Goal: Task Accomplishment & Management: Use online tool/utility

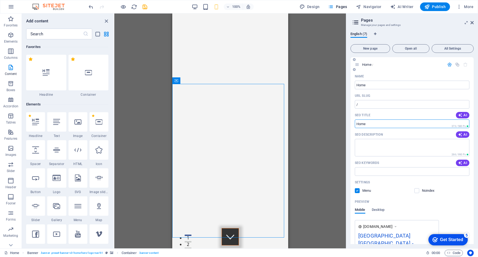
scroll to position [942, 0]
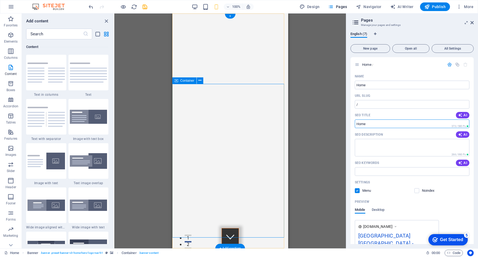
click at [11, 23] on span "Favorites" at bounding box center [11, 22] width 22 height 13
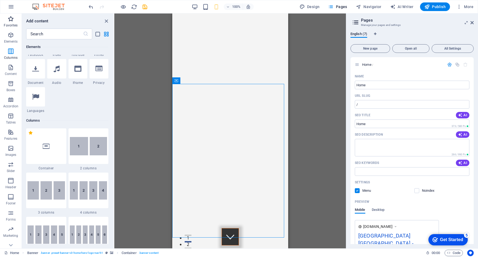
scroll to position [0, 0]
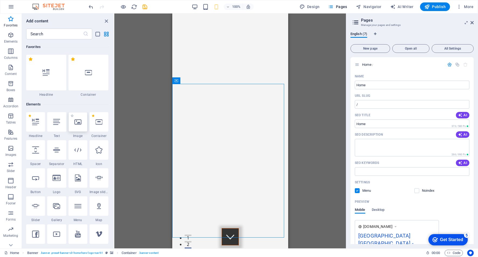
click at [81, 127] on div at bounding box center [77, 121] width 19 height 19
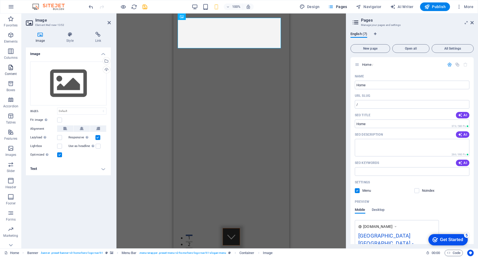
click at [11, 68] on icon "button" at bounding box center [11, 67] width 6 height 6
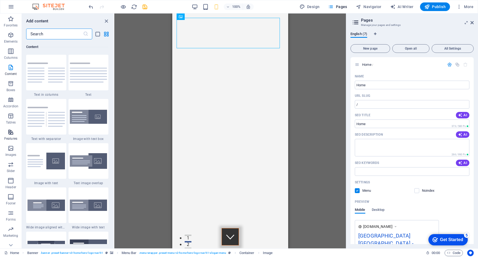
scroll to position [1, 0]
click at [10, 148] on icon "button" at bounding box center [11, 147] width 6 height 6
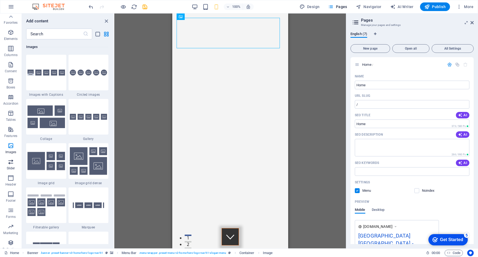
scroll to position [0, 0]
click at [12, 7] on icon "button" at bounding box center [11, 7] width 6 height 6
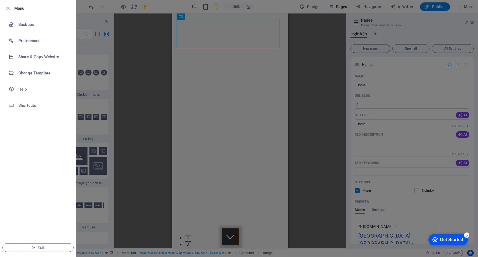
click at [106, 97] on div at bounding box center [239, 128] width 478 height 257
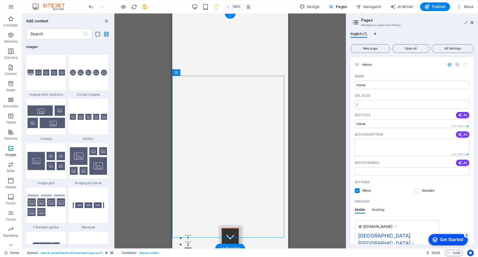
click at [172, 13] on img "2/3" at bounding box center [116, 13] width 112 height 0
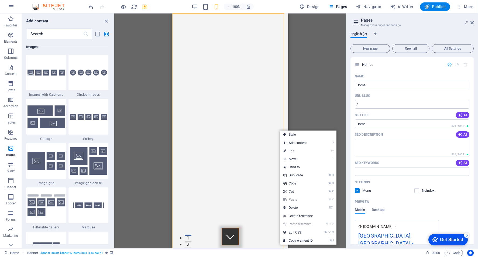
click at [296, 137] on link "Style" at bounding box center [308, 134] width 56 height 8
select select "rem"
select select "px"
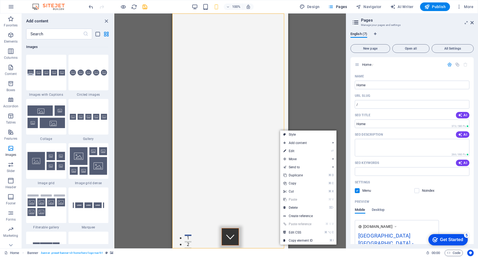
select select "px"
select select "preset-banner-v3-home-hero-logo-nav-h1"
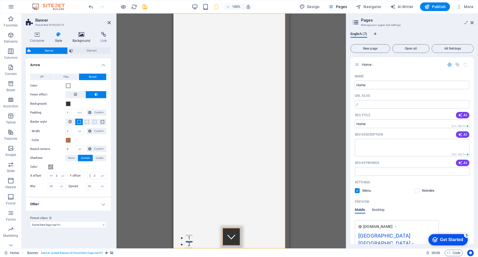
click at [78, 35] on icon at bounding box center [81, 34] width 26 height 5
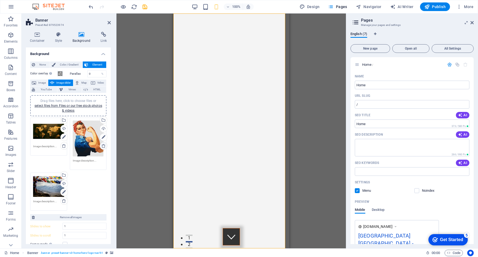
click at [102, 146] on icon at bounding box center [103, 146] width 4 height 4
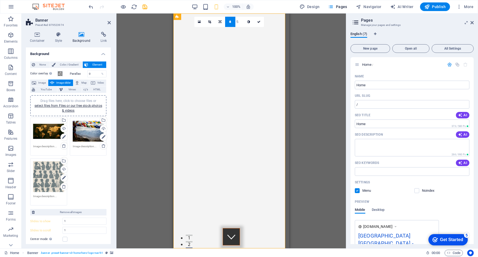
click at [53, 180] on div "Drag files here, click to choose files or select files from Files or our free s…" at bounding box center [48, 176] width 31 height 31
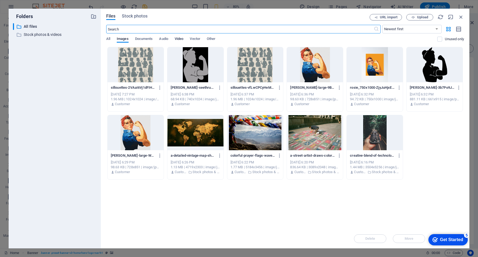
click at [182, 38] on span "Video" at bounding box center [179, 40] width 9 height 8
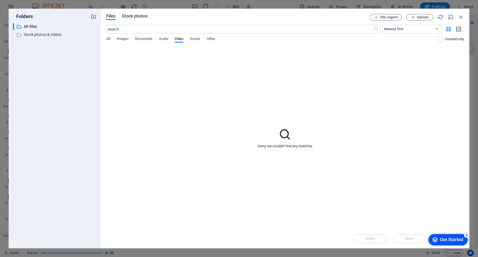
click at [133, 16] on span "Stock photos" at bounding box center [134, 16] width 25 height 6
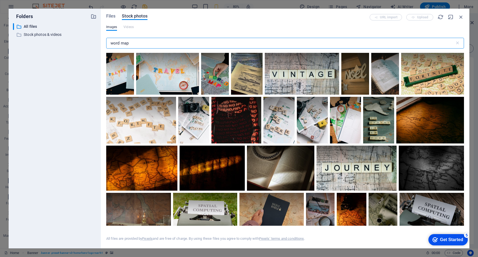
drag, startPoint x: 134, startPoint y: 43, endPoint x: 110, endPoint y: 43, distance: 23.4
click at [110, 43] on input "word map" at bounding box center [280, 43] width 348 height 11
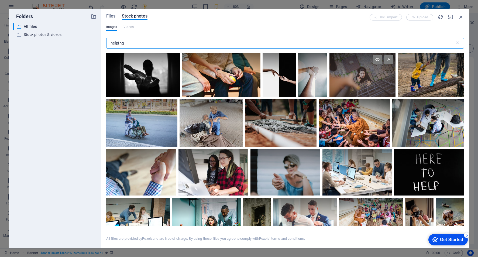
type input "helping"
click at [360, 81] on div at bounding box center [362, 75] width 66 height 44
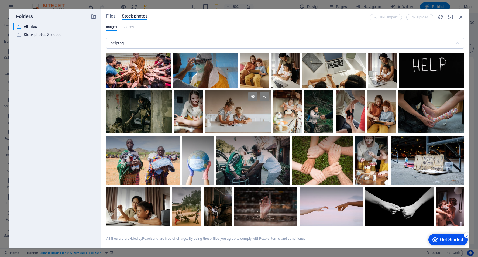
scroll to position [408, 0]
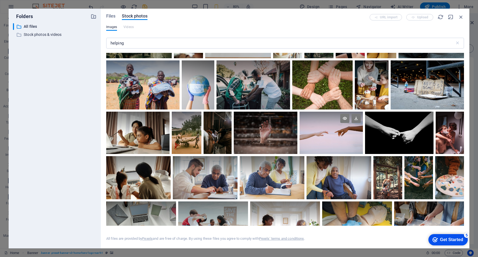
click at [330, 136] on div at bounding box center [330, 133] width 63 height 42
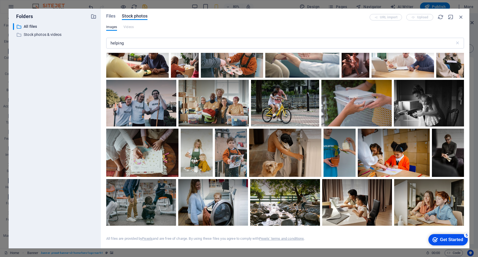
scroll to position [673, 0]
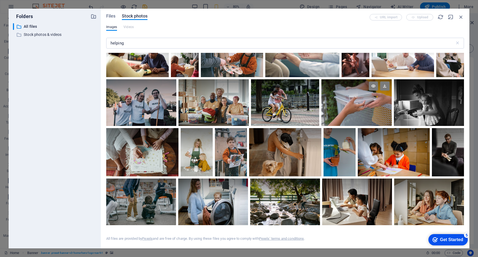
click at [360, 107] on div at bounding box center [356, 102] width 70 height 47
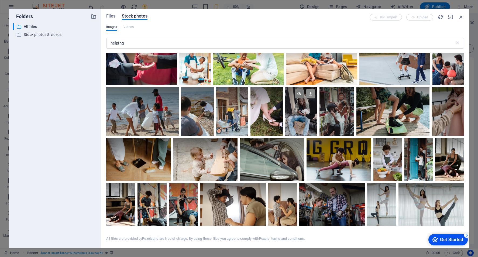
scroll to position [3321, 0]
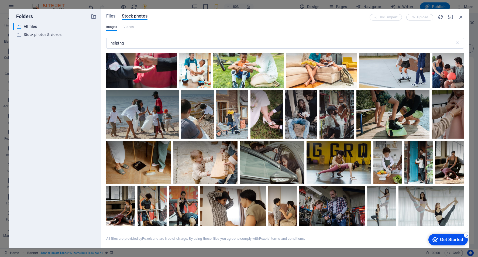
drag, startPoint x: 331, startPoint y: 18, endPoint x: 314, endPoint y: 56, distance: 41.6
click at [314, 55] on div "Files Stock photos URL import Upload Images Videos helping ​ Exceeded number of…" at bounding box center [284, 128] width 357 height 229
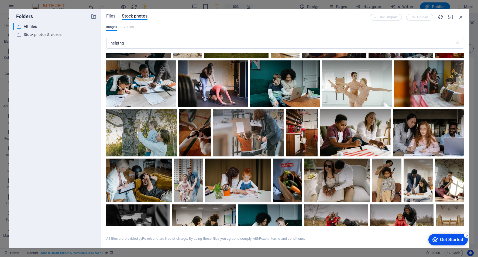
scroll to position [1665, 0]
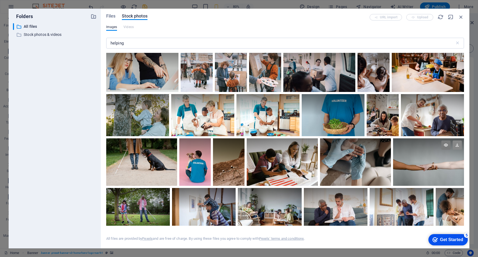
click at [454, 141] on icon at bounding box center [456, 144] width 9 height 9
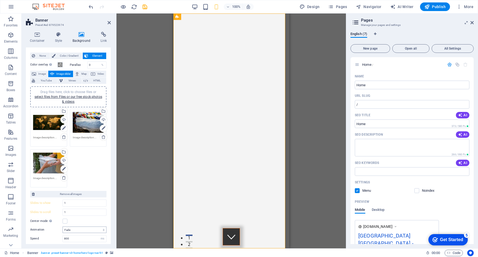
scroll to position [0, 0]
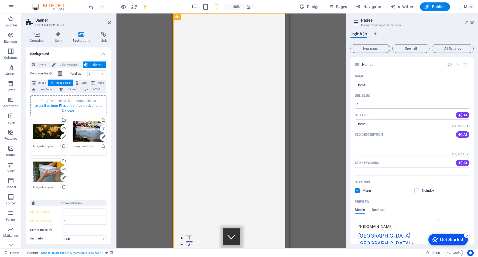
click at [55, 107] on link "select files from Files or our free stock photos & videos" at bounding box center [68, 108] width 68 height 9
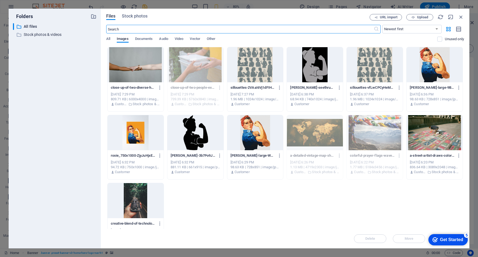
click at [142, 71] on div at bounding box center [135, 64] width 56 height 35
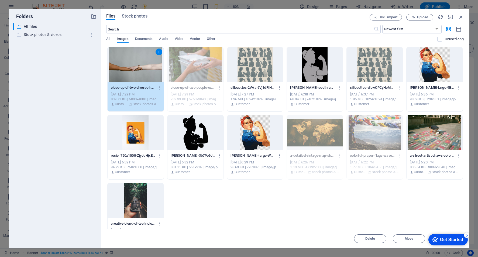
click at [34, 36] on p "Stock photos & videos" at bounding box center [55, 35] width 63 height 6
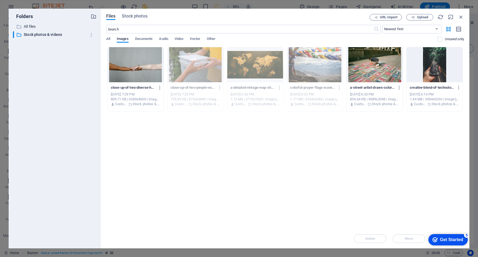
click at [141, 68] on div at bounding box center [135, 64] width 56 height 35
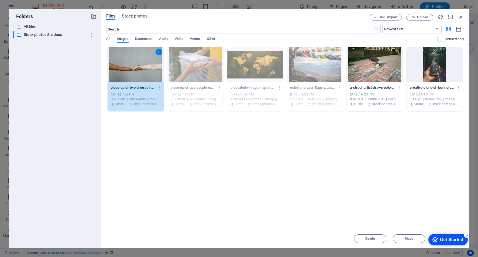
click at [431, 235] on div "checkmark Get Started 5" at bounding box center [447, 239] width 39 height 11
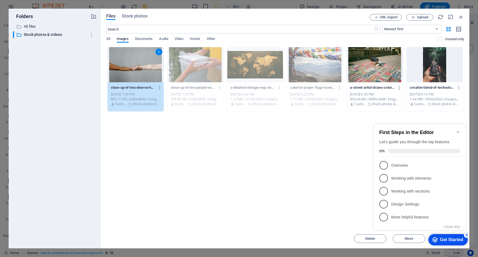
click at [341, 191] on div "Drop files here to upload them instantly 1 close-up-of-two-diverse-hands-reachi…" at bounding box center [284, 138] width 357 height 182
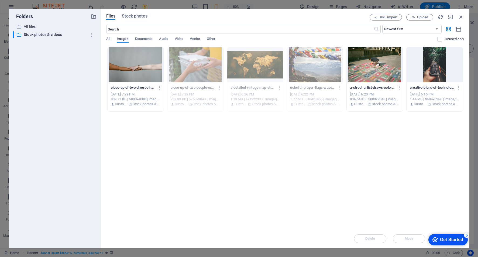
click at [137, 72] on div at bounding box center [135, 64] width 56 height 35
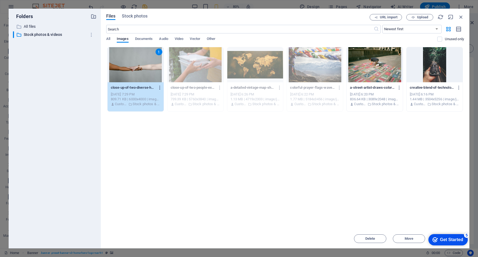
click at [160, 89] on icon "button" at bounding box center [159, 87] width 5 height 5
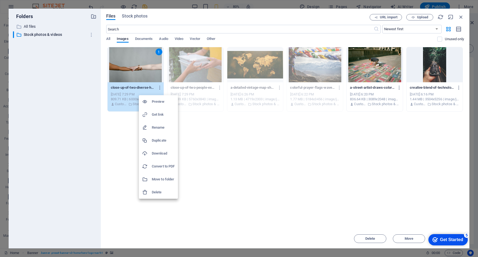
click at [157, 154] on h6 "Download" at bounding box center [163, 153] width 23 height 6
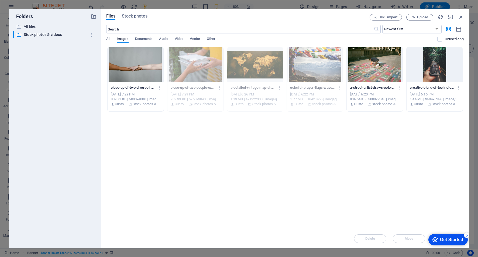
click at [311, 14] on div "Files Stock photos URL import Upload ​ Newest first Oldest first Name (A-Z) Nam…" at bounding box center [285, 128] width 368 height 239
click at [140, 65] on div at bounding box center [135, 64] width 56 height 35
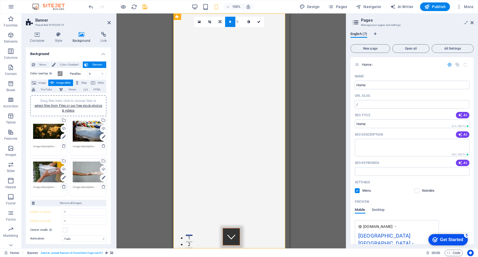
click at [66, 186] on link at bounding box center [64, 187] width 8 height 8
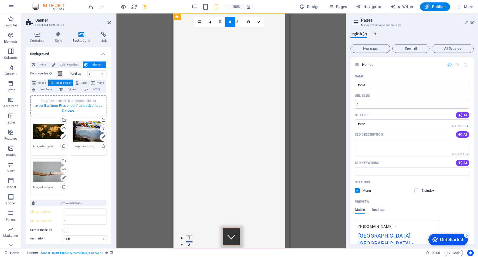
click at [44, 104] on link "select files from Files or our free stock photos & videos" at bounding box center [68, 108] width 68 height 9
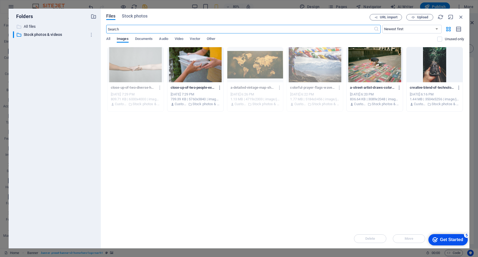
click at [33, 26] on p "All files" at bounding box center [55, 26] width 63 height 6
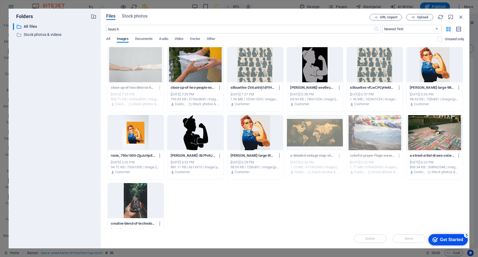
click at [185, 144] on div at bounding box center [195, 132] width 56 height 35
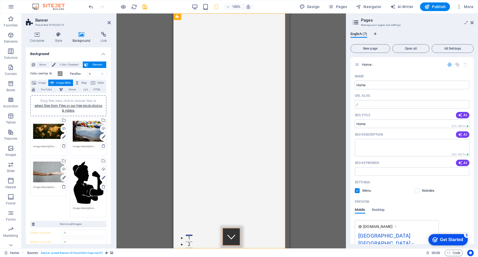
click at [85, 130] on div "Drag files here, click to choose files or select files from Files or our free s…" at bounding box center [88, 131] width 31 height 22
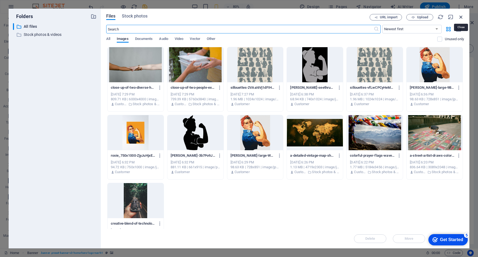
click at [460, 18] on icon "button" at bounding box center [461, 17] width 6 height 6
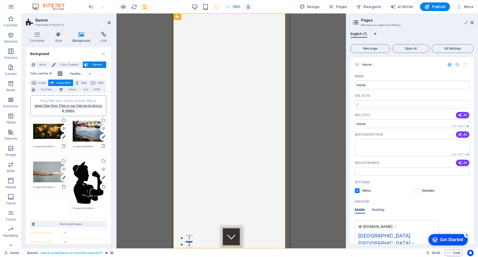
click at [102, 136] on icon at bounding box center [104, 137] width 4 height 6
click at [214, 22] on icon at bounding box center [213, 21] width 3 height 3
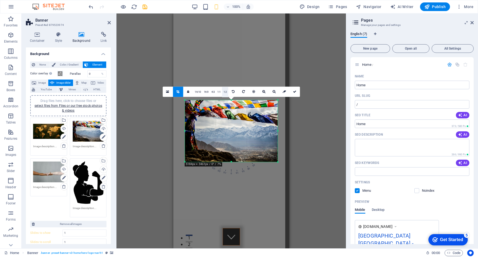
click at [226, 92] on link "1:2" at bounding box center [225, 92] width 6 height 10
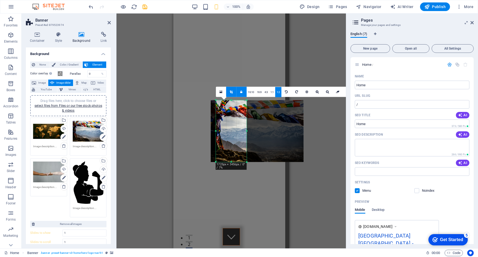
drag, startPoint x: 238, startPoint y: 152, endPoint x: 233, endPoint y: 152, distance: 4.8
click at [233, 152] on div at bounding box center [256, 131] width 93 height 62
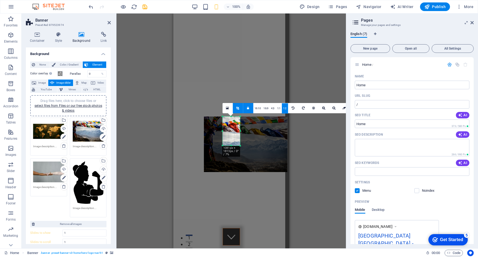
drag, startPoint x: 216, startPoint y: 161, endPoint x: 229, endPoint y: 128, distance: 35.3
click at [229, 128] on div "180 170 160 150 140 130 120 110 100 90 80 70 60 50 40 30 20 10 0 -10 -20 -30 -4…" at bounding box center [231, 130] width 18 height 29
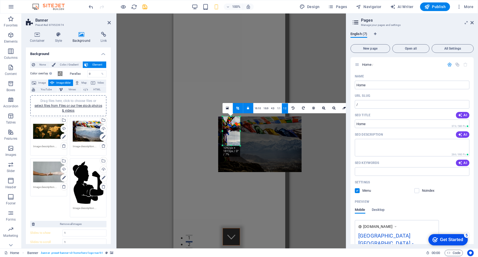
drag, startPoint x: 234, startPoint y: 128, endPoint x: 248, endPoint y: 129, distance: 14.3
click at [248, 129] on div at bounding box center [259, 143] width 83 height 55
click at [278, 149] on div at bounding box center [259, 143] width 83 height 55
click at [205, 139] on div "Drag here to replace the existing content. Press “Ctrl” if you want to create a…" at bounding box center [231, 130] width 116 height 235
click at [47, 168] on div "Drag files here, click to choose files or select files from Files or our free s…" at bounding box center [48, 172] width 31 height 22
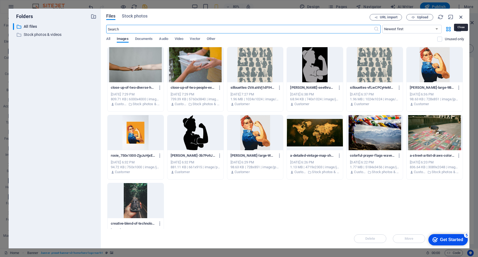
click at [459, 15] on icon "button" at bounding box center [461, 17] width 6 height 6
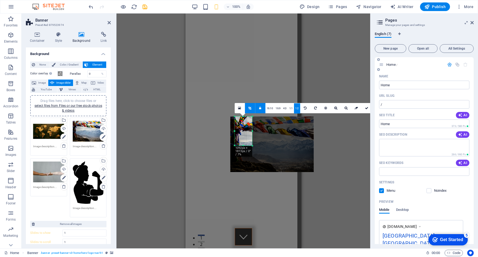
drag, startPoint x: 346, startPoint y: 198, endPoint x: 418, endPoint y: 196, distance: 72.0
click at [418, 196] on aside "Pages Manage your pages and settings English (7) New page Open all All Settings…" at bounding box center [424, 130] width 108 height 235
click at [365, 110] on link at bounding box center [366, 108] width 10 height 10
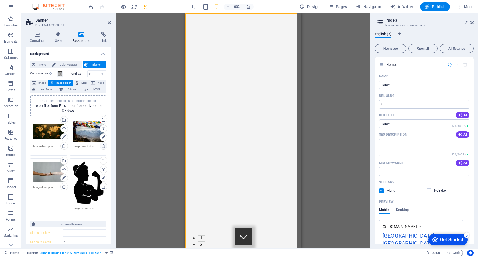
click at [103, 148] on link at bounding box center [104, 146] width 8 height 8
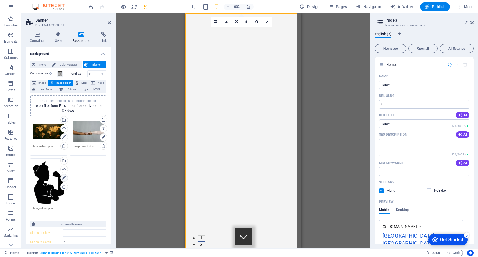
click at [63, 178] on icon at bounding box center [64, 178] width 4 height 6
click at [226, 21] on icon at bounding box center [225, 21] width 3 height 3
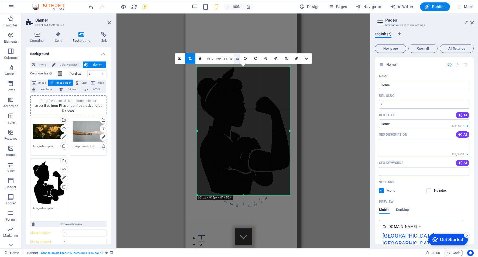
click at [235, 60] on link "1:2" at bounding box center [237, 58] width 6 height 10
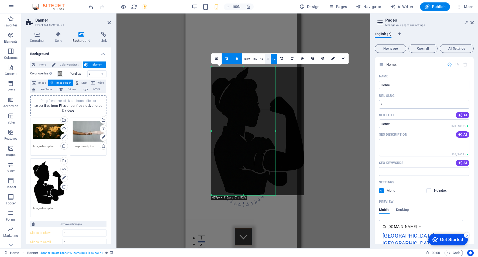
click at [265, 59] on link "1:1" at bounding box center [267, 59] width 6 height 10
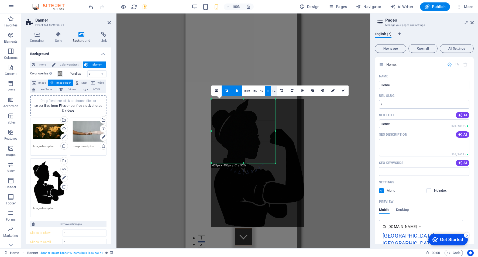
click at [271, 91] on link "1:2" at bounding box center [273, 91] width 6 height 10
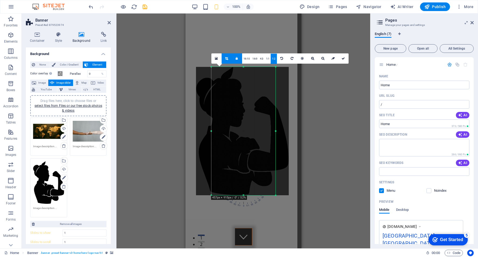
drag, startPoint x: 254, startPoint y: 160, endPoint x: 238, endPoint y: 161, distance: 15.4
click at [238, 161] on div at bounding box center [242, 131] width 93 height 128
click at [342, 61] on link at bounding box center [343, 58] width 10 height 10
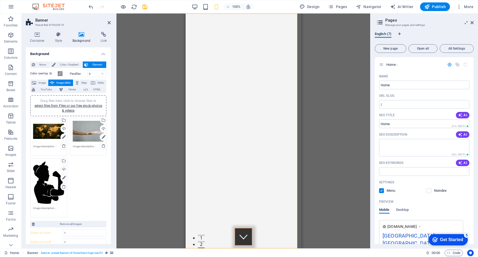
click at [43, 135] on div "Drag files here, click to choose files or select files from Files or our free s…" at bounding box center [48, 131] width 31 height 22
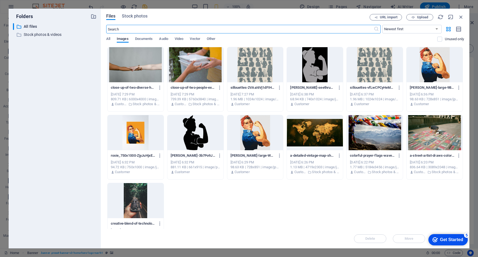
click at [143, 207] on div at bounding box center [135, 200] width 56 height 35
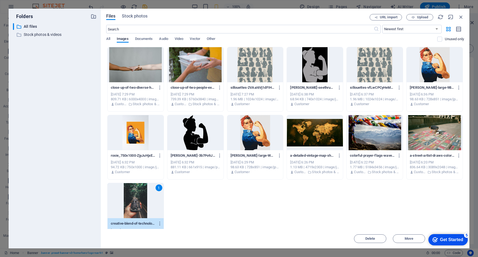
click at [143, 207] on div "1" at bounding box center [135, 200] width 56 height 35
click at [143, 207] on div at bounding box center [135, 200] width 56 height 35
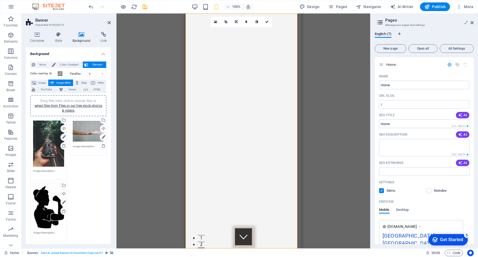
click at [64, 138] on icon at bounding box center [64, 137] width 4 height 6
click at [102, 137] on icon at bounding box center [104, 137] width 4 height 6
click at [60, 138] on link at bounding box center [64, 137] width 8 height 8
click at [102, 137] on icon at bounding box center [104, 137] width 4 height 6
click at [64, 201] on icon at bounding box center [64, 202] width 4 height 6
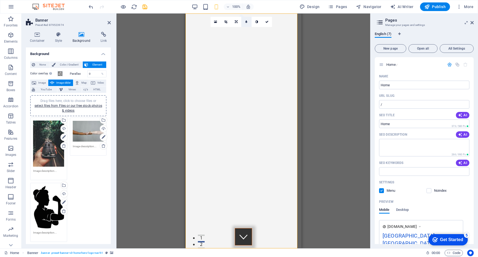
click at [247, 21] on link at bounding box center [246, 22] width 10 height 10
type input "6"
click at [272, 20] on icon at bounding box center [270, 21] width 3 height 3
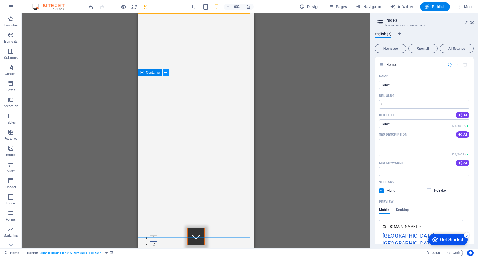
click at [166, 74] on icon at bounding box center [165, 73] width 3 height 6
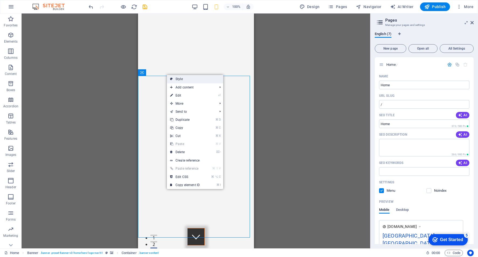
click at [177, 79] on link "Style" at bounding box center [195, 79] width 56 height 8
select select "rem"
select select "px"
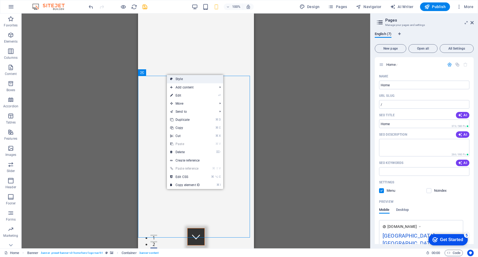
select select "px"
select select "preset-banner-v3-home-hero-logo-nav-h1"
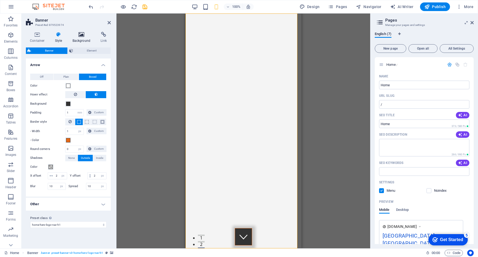
click at [81, 34] on icon at bounding box center [81, 34] width 26 height 5
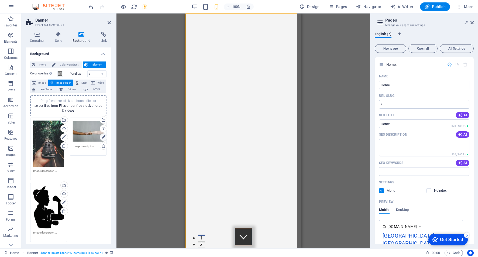
click at [103, 137] on icon at bounding box center [104, 137] width 4 height 6
click at [247, 22] on link at bounding box center [246, 22] width 10 height 10
type input "6"
click at [271, 24] on link at bounding box center [271, 22] width 10 height 10
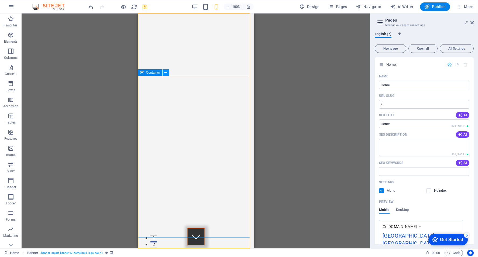
click at [165, 74] on icon at bounding box center [165, 73] width 3 height 6
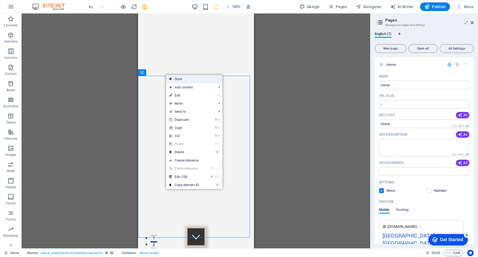
click at [178, 78] on link "Style" at bounding box center [194, 79] width 56 height 8
select select "rem"
select select "px"
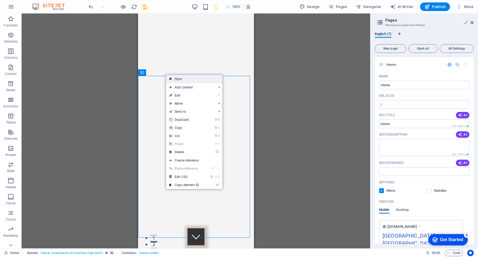
select select "px"
select select "preset-banner-v3-home-hero-logo-nav-h1"
select select "fade"
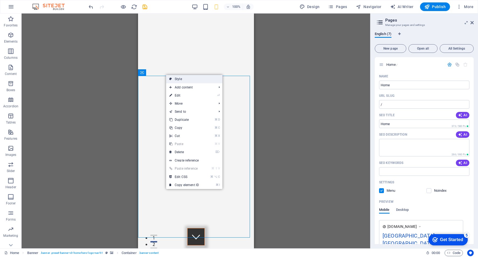
select select "ms"
select select "s"
select select "progressive"
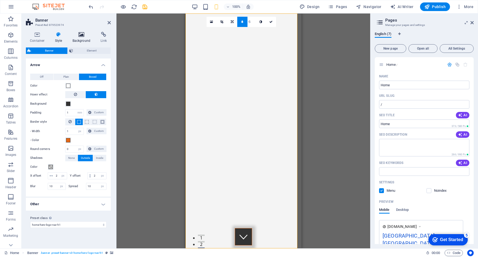
click at [78, 35] on icon at bounding box center [81, 34] width 26 height 5
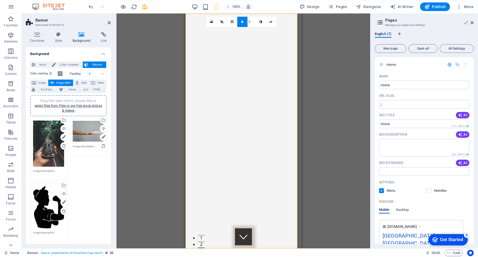
click at [43, 145] on div "Drag files here, click to choose files or select files from Files or our free s…" at bounding box center [48, 143] width 31 height 46
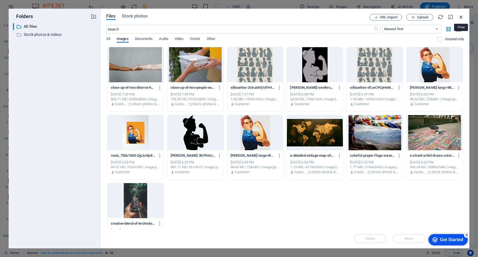
click at [460, 18] on icon "button" at bounding box center [461, 17] width 6 height 6
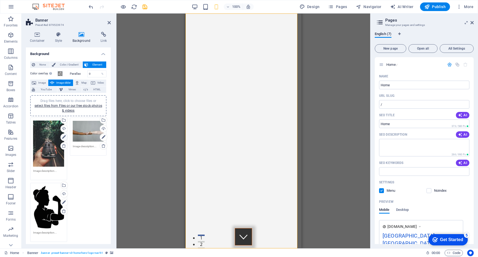
click at [62, 137] on icon at bounding box center [64, 137] width 4 height 6
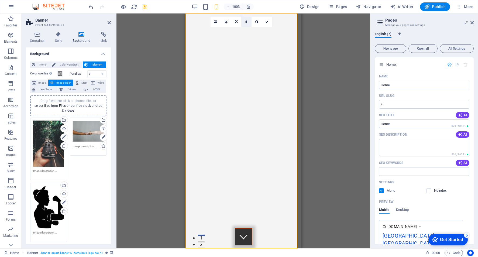
click at [244, 22] on link at bounding box center [246, 22] width 10 height 10
type input "6"
click at [271, 23] on link at bounding box center [271, 22] width 10 height 10
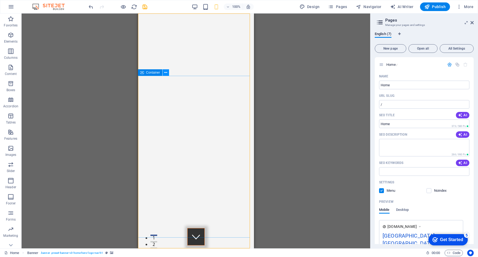
click at [167, 74] on button at bounding box center [165, 72] width 6 height 6
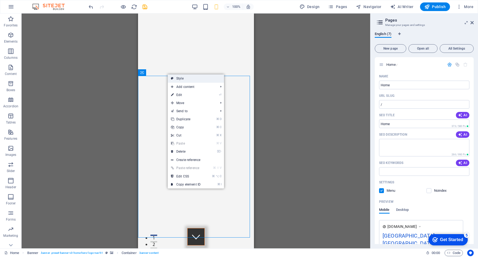
click at [178, 76] on link "Style" at bounding box center [196, 78] width 56 height 8
select select "rem"
select select "px"
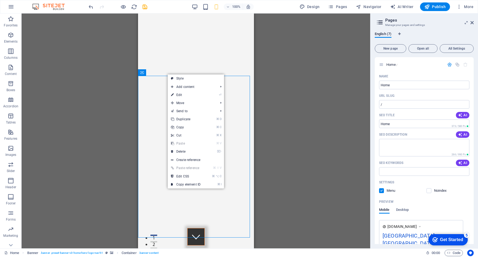
select select "px"
select select "preset-banner-v3-home-hero-logo-nav-h1"
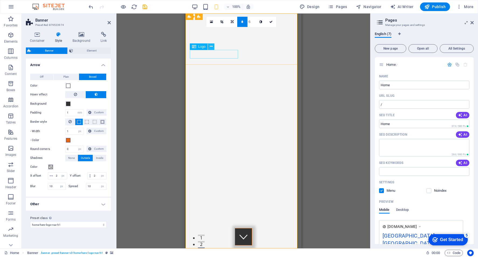
click at [211, 48] on icon at bounding box center [211, 47] width 3 height 6
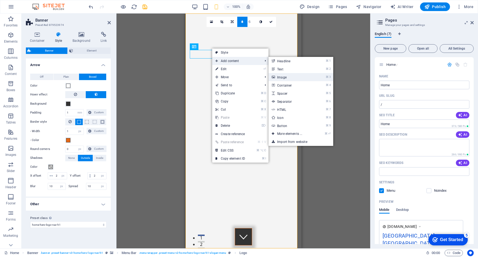
click at [277, 76] on link "⌘ 3 Image" at bounding box center [290, 77] width 44 height 8
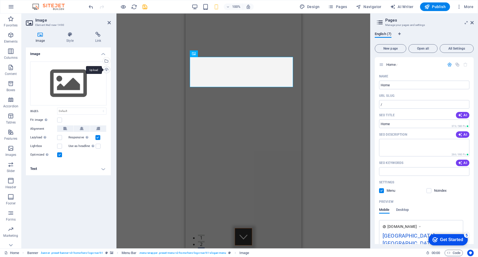
click at [106, 70] on div "Upload" at bounding box center [106, 70] width 8 height 8
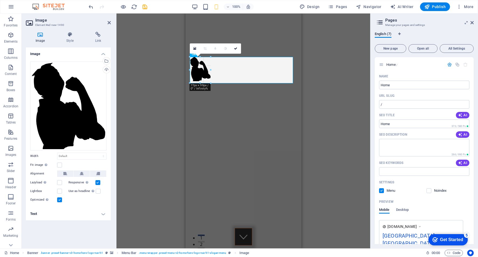
drag, startPoint x: 292, startPoint y: 179, endPoint x: 210, endPoint y: 71, distance: 135.4
type input "76"
select select "px"
click at [237, 48] on icon at bounding box center [235, 48] width 3 height 3
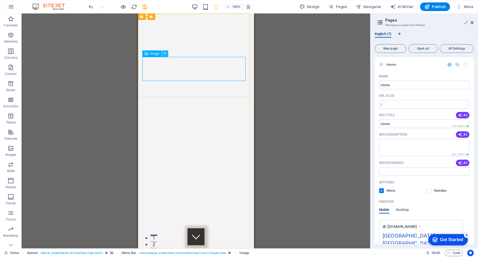
click at [165, 54] on icon at bounding box center [164, 54] width 3 height 6
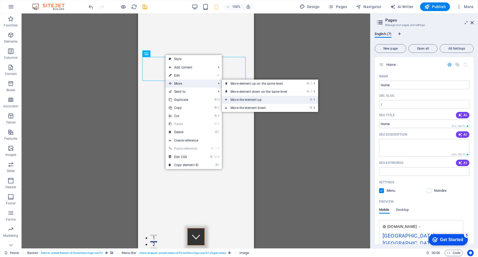
click at [253, 100] on link "⌘ ⬆ Move the element up" at bounding box center [260, 100] width 76 height 8
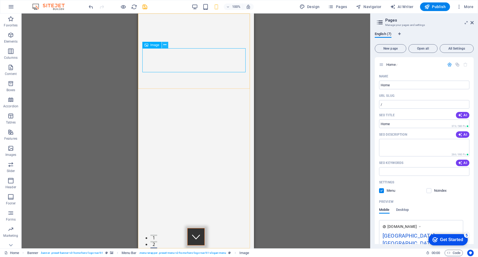
click at [167, 45] on button at bounding box center [165, 45] width 6 height 6
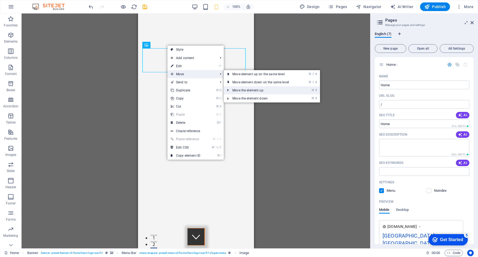
click at [260, 89] on link "⌘ ⬆ Move the element up" at bounding box center [262, 90] width 76 height 8
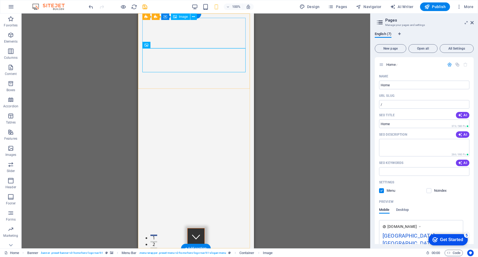
click at [193, 17] on icon at bounding box center [193, 17] width 3 height 6
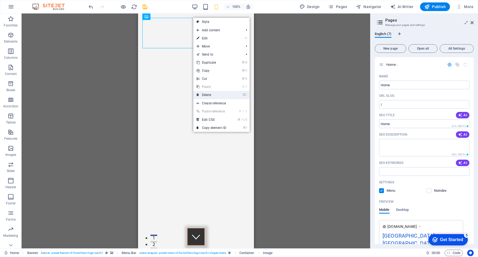
click at [214, 93] on link "⌦ Delete" at bounding box center [211, 95] width 36 height 8
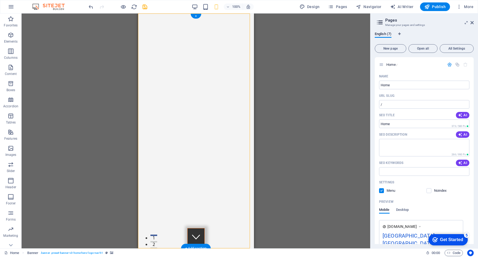
drag, startPoint x: 178, startPoint y: 50, endPoint x: 204, endPoint y: 37, distance: 28.7
click at [165, 41] on icon at bounding box center [163, 40] width 3 height 6
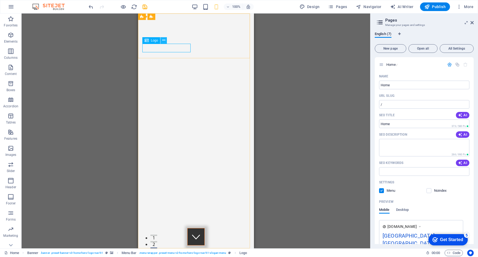
click at [165, 40] on icon at bounding box center [163, 40] width 3 height 6
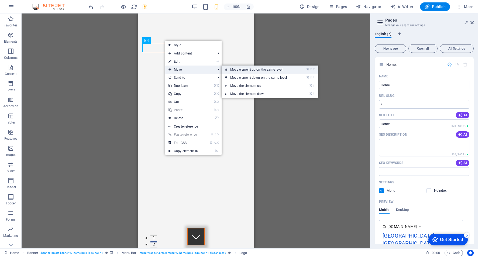
click at [269, 71] on link "⌘ ⇧ ⬆ Move element up on the same level" at bounding box center [259, 69] width 76 height 8
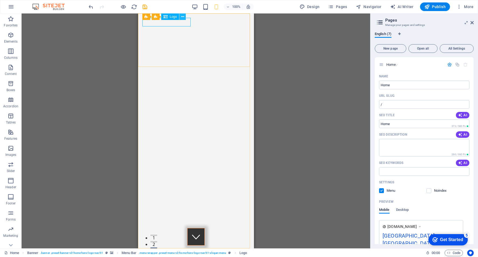
click at [182, 17] on icon at bounding box center [182, 17] width 3 height 6
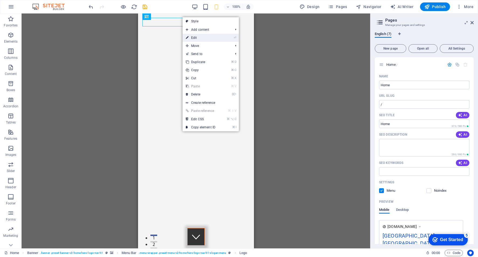
click at [219, 39] on li "⏎ Edit" at bounding box center [210, 38] width 56 height 8
click at [235, 37] on icon "⏎" at bounding box center [235, 38] width 2 height 4
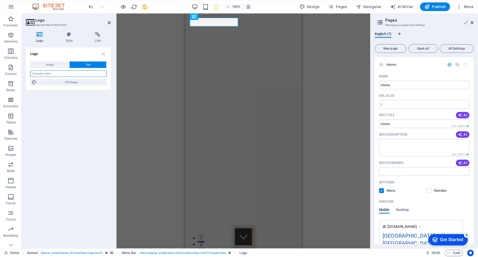
click at [65, 75] on input "text" at bounding box center [68, 73] width 76 height 6
type input "[DOMAIN_NAME]"
click at [64, 65] on button "Image" at bounding box center [49, 64] width 39 height 6
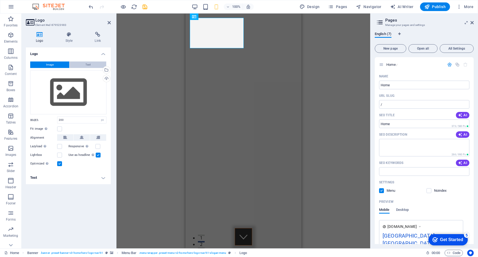
click at [85, 65] on button "Text" at bounding box center [87, 64] width 37 height 6
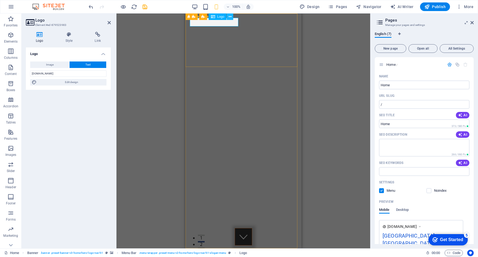
click at [231, 16] on icon at bounding box center [229, 17] width 3 height 6
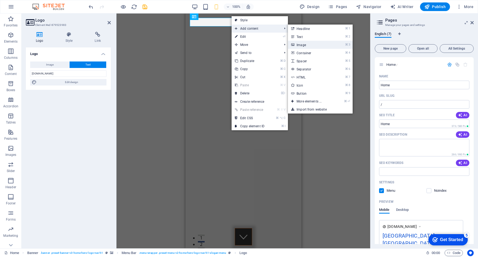
click at [301, 43] on link "⌘ 3 Image" at bounding box center [310, 45] width 44 height 8
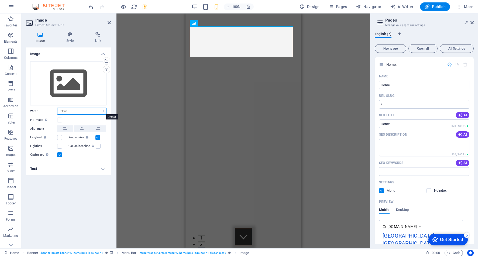
click at [103, 111] on select "Default auto px rem % em vh vw" at bounding box center [81, 111] width 49 height 6
select select "px"
click at [99, 108] on select "Default auto px rem % em vh vw" at bounding box center [81, 111] width 49 height 6
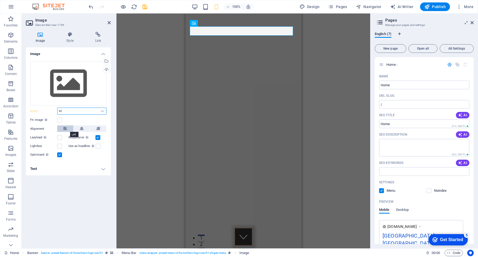
type input "60"
click at [68, 128] on button at bounding box center [65, 128] width 16 height 6
click at [60, 120] on label at bounding box center [59, 119] width 5 height 5
click at [0, 0] on input "Fit image Automatically fit image to a fixed width and height" at bounding box center [0, 0] width 0 height 0
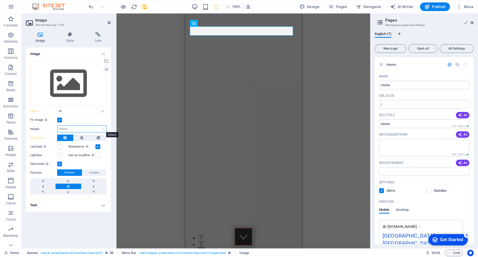
click at [102, 129] on select "Default auto px" at bounding box center [81, 129] width 49 height 6
click at [57, 126] on select "Default auto px" at bounding box center [81, 129] width 49 height 6
select select "DISABLED_OPTION_VALUE"
click at [60, 156] on label at bounding box center [59, 155] width 5 height 5
click at [0, 0] on input "Lightbox" at bounding box center [0, 0] width 0 height 0
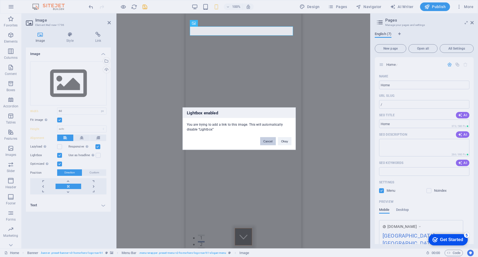
click at [271, 141] on button "Cancel" at bounding box center [268, 141] width 16 height 8
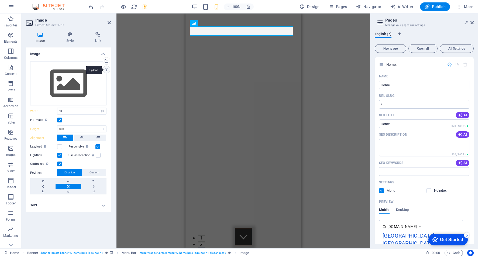
click at [106, 69] on div "Upload" at bounding box center [106, 70] width 8 height 8
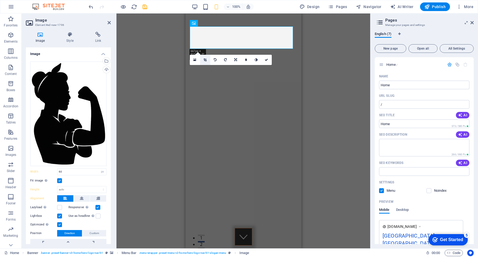
click at [205, 60] on icon at bounding box center [204, 59] width 3 height 3
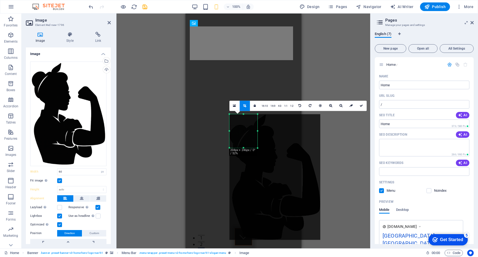
drag, startPoint x: 289, startPoint y: 195, endPoint x: 225, endPoint y: 101, distance: 114.5
click at [225, 101] on div "H2 Banner Container Banner Menu Bar HTML Container Spacer Menu Bar Banner Logo …" at bounding box center [243, 130] width 116 height 235
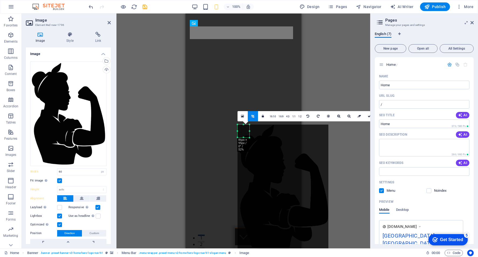
drag, startPoint x: 257, startPoint y: 149, endPoint x: 241, endPoint y: 128, distance: 26.1
click at [241, 128] on div "180 170 160 150 140 130 120 110 100 90 80 70 60 50 40 30 20 10 0 -10 -20 -30 -4…" at bounding box center [243, 130] width 12 height 13
click at [301, 116] on link "1:2" at bounding box center [300, 116] width 6 height 10
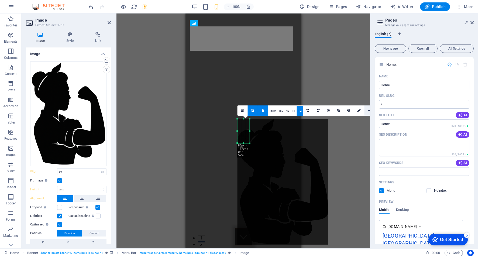
click at [369, 111] on icon at bounding box center [368, 110] width 3 height 3
type input "45"
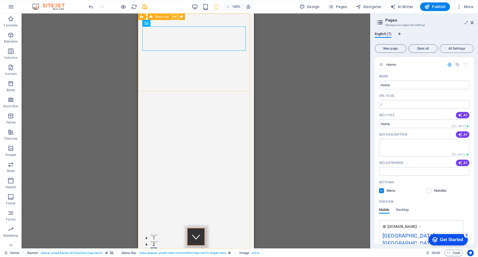
click at [176, 17] on icon at bounding box center [174, 17] width 3 height 6
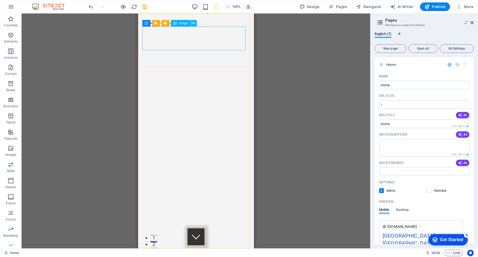
click at [193, 23] on icon at bounding box center [193, 23] width 3 height 6
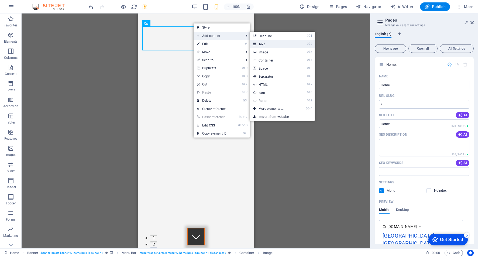
click at [275, 46] on link "⌘ 2 Text" at bounding box center [272, 44] width 44 height 8
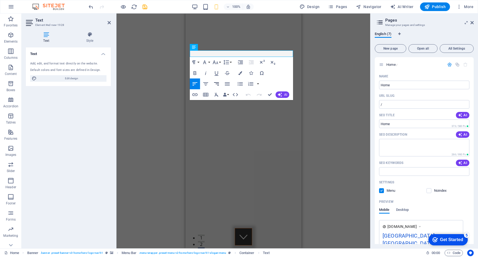
click at [217, 85] on icon "button" at bounding box center [216, 83] width 5 height 3
click at [218, 85] on icon "button" at bounding box center [216, 83] width 5 height 3
click at [240, 73] on icon "button" at bounding box center [240, 73] width 4 height 4
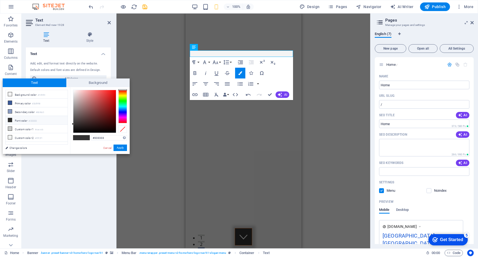
click at [124, 93] on div at bounding box center [122, 106] width 9 height 33
click at [125, 95] on div at bounding box center [122, 106] width 9 height 33
click at [125, 91] on div at bounding box center [122, 106] width 9 height 33
click at [103, 95] on div at bounding box center [94, 111] width 43 height 43
type input "#ec8b66"
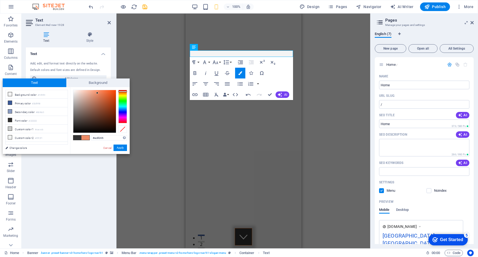
drag, startPoint x: 112, startPoint y: 99, endPoint x: 97, endPoint y: 93, distance: 15.7
click at [97, 93] on div at bounding box center [94, 111] width 43 height 43
click at [122, 148] on button "Apply" at bounding box center [119, 147] width 13 height 6
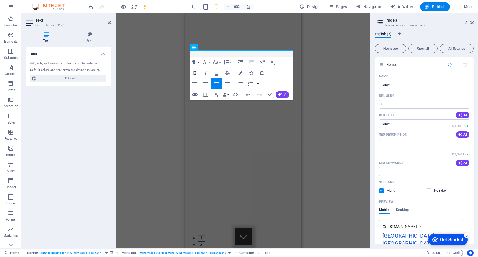
click at [193, 73] on icon "button" at bounding box center [194, 73] width 6 height 6
click at [209, 63] on button "Font Family" at bounding box center [205, 62] width 10 height 11
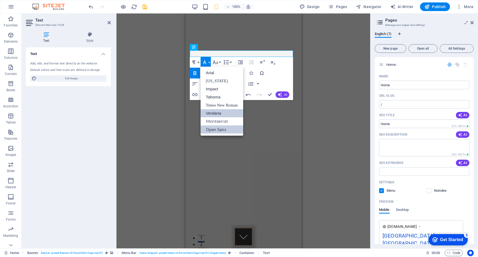
click at [221, 111] on link "Verdana" at bounding box center [221, 113] width 43 height 8
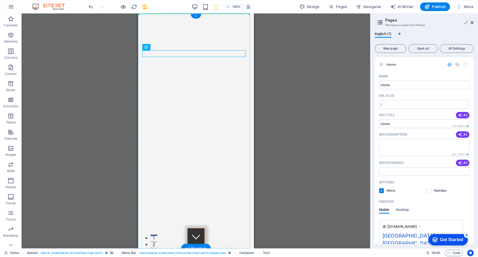
drag, startPoint x: 202, startPoint y: 56, endPoint x: 207, endPoint y: 24, distance: 32.9
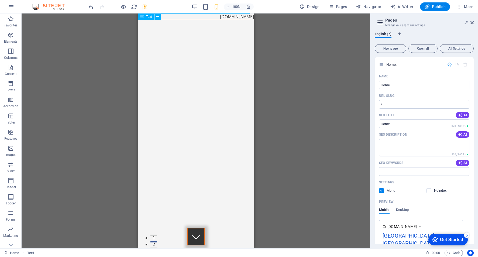
click at [143, 16] on icon at bounding box center [142, 16] width 4 height 6
click at [159, 16] on icon at bounding box center [157, 17] width 3 height 6
click at [348, 95] on div "H2 Banner Container Banner Menu Bar HTML Container Spacer Menu Bar Banner Logo …" at bounding box center [196, 130] width 348 height 235
click at [159, 15] on icon at bounding box center [157, 17] width 3 height 6
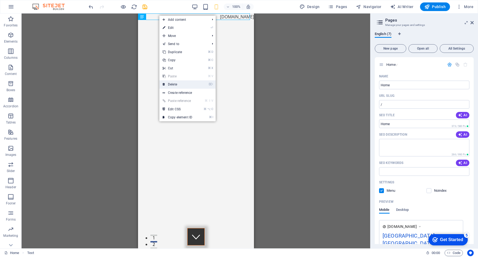
click at [165, 83] on link "⌦ Delete" at bounding box center [177, 84] width 36 height 8
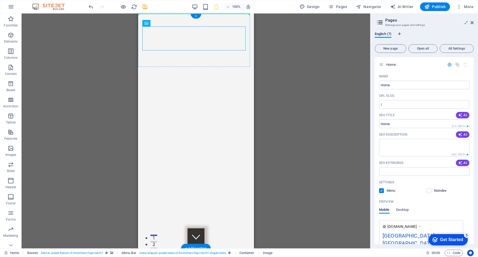
drag, startPoint x: 147, startPoint y: 48, endPoint x: 145, endPoint y: 22, distance: 26.4
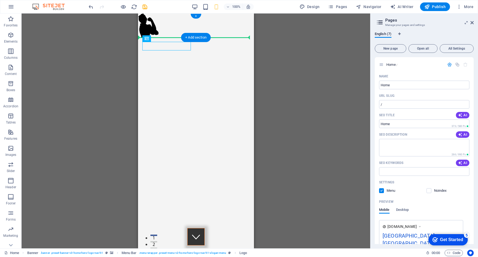
drag, startPoint x: 184, startPoint y: 47, endPoint x: 190, endPoint y: 26, distance: 22.5
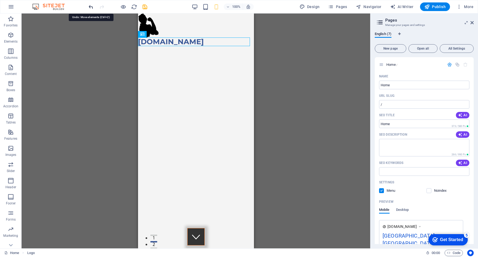
click at [94, 8] on span "undo" at bounding box center [91, 7] width 6 height 6
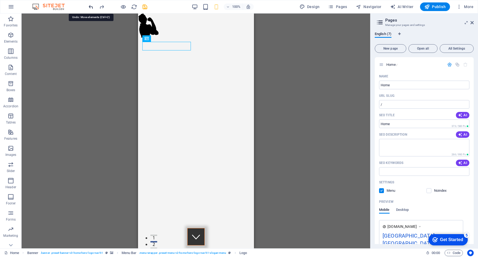
click at [93, 8] on icon "undo" at bounding box center [91, 7] width 6 height 6
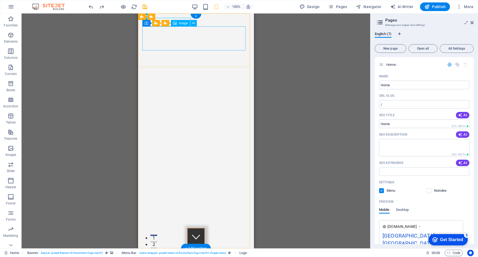
click at [193, 25] on icon at bounding box center [193, 23] width 3 height 6
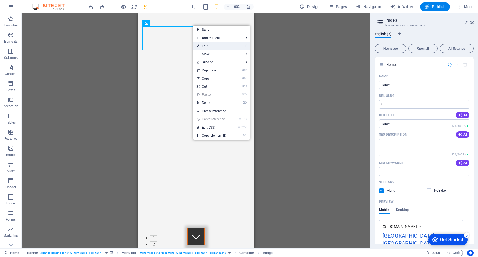
click at [232, 43] on li "⏎ Edit" at bounding box center [221, 46] width 56 height 8
click at [209, 45] on link "⏎ Edit" at bounding box center [211, 46] width 36 height 8
select select "px"
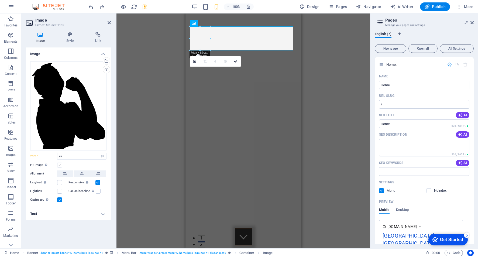
click at [60, 165] on label at bounding box center [59, 164] width 5 height 5
click at [0, 0] on input "Fit image Automatically fit image to a fixed width and height" at bounding box center [0, 0] width 0 height 0
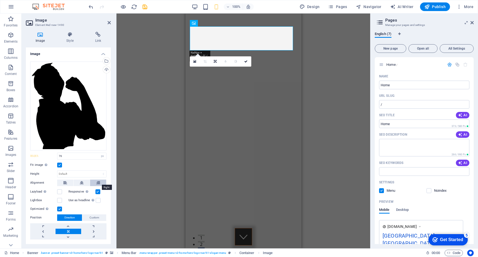
click at [100, 182] on button at bounding box center [98, 182] width 16 height 6
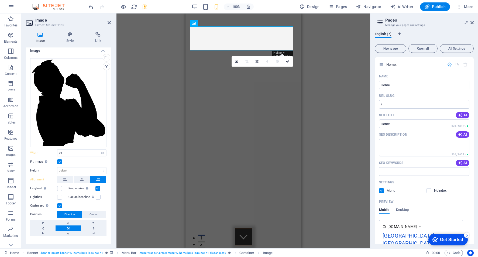
scroll to position [11, 0]
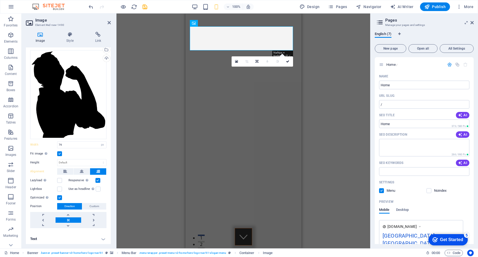
click at [103, 239] on h4 "Text" at bounding box center [68, 238] width 85 height 13
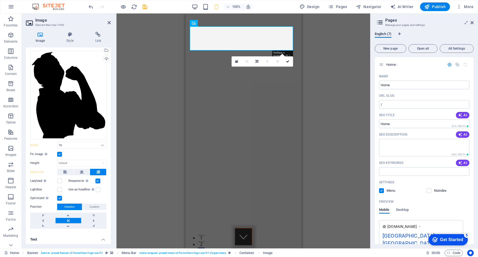
scroll to position [27, 0]
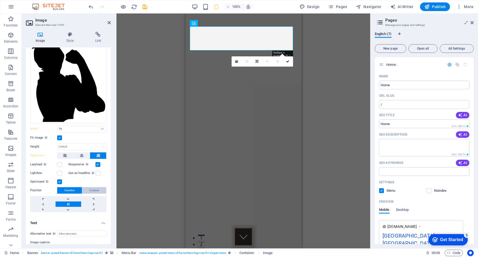
click at [89, 188] on span "Custom" at bounding box center [94, 190] width 10 height 6
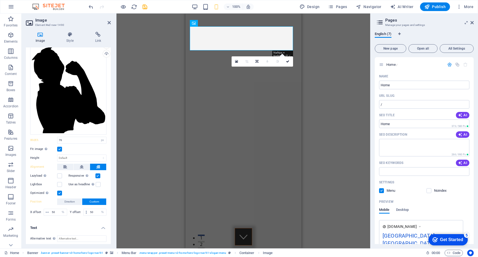
scroll to position [0, 0]
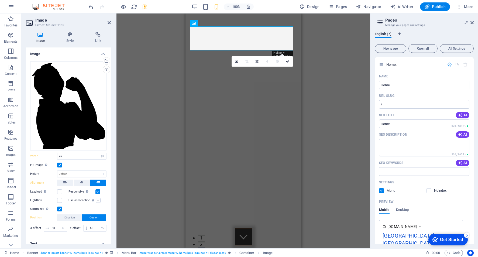
click at [97, 200] on label at bounding box center [98, 200] width 5 height 5
click at [0, 0] on input "Use as headline The image will be wrapped in an H1 headline tag. Useful for giv…" at bounding box center [0, 0] width 0 height 0
click at [68, 38] on h4 "Style" at bounding box center [71, 37] width 29 height 11
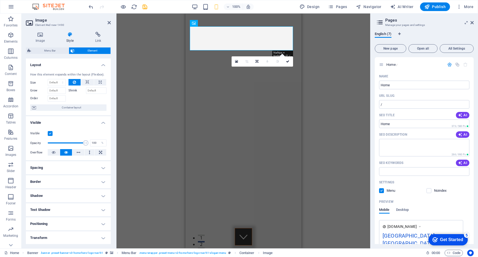
scroll to position [1, 0]
click at [100, 167] on h4 "Spacing" at bounding box center [68, 166] width 85 height 13
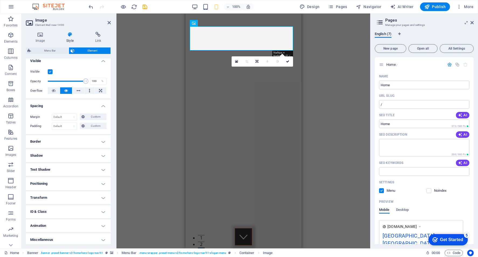
scroll to position [64, 0]
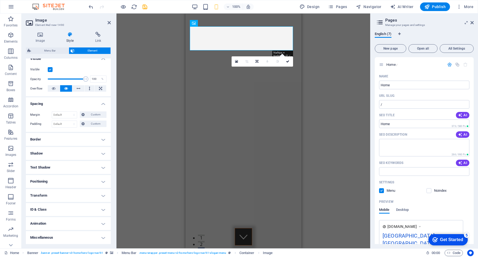
click at [99, 181] on h4 "Positioning" at bounding box center [68, 181] width 85 height 13
click at [99, 191] on span "Sticky" at bounding box center [100, 192] width 7 height 6
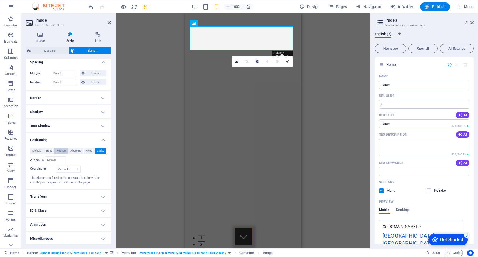
scroll to position [106, 0]
click at [40, 150] on span "Default" at bounding box center [36, 149] width 8 height 6
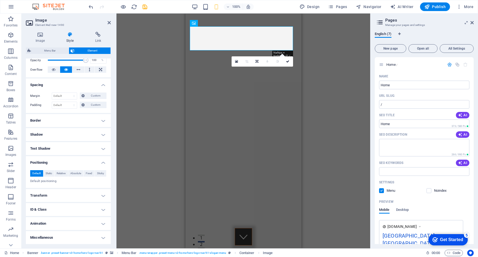
scroll to position [82, 0]
click at [48, 172] on span "Static" at bounding box center [49, 173] width 6 height 6
click at [59, 173] on span "Relative" at bounding box center [61, 173] width 9 height 6
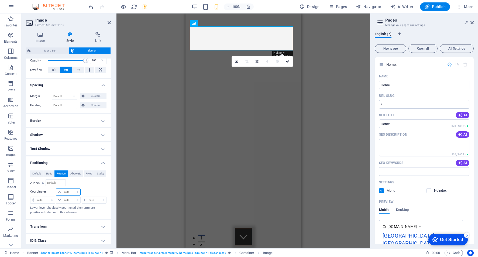
click at [59, 193] on select "auto px rem % em" at bounding box center [68, 192] width 24 height 6
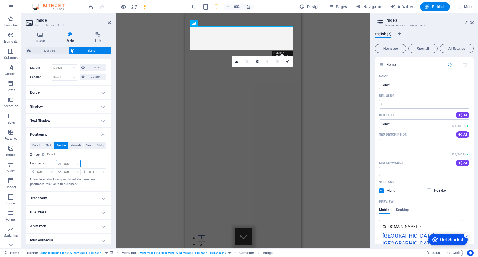
scroll to position [113, 0]
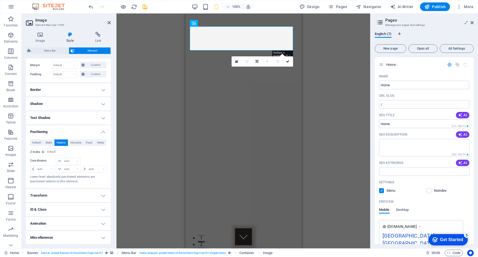
click at [100, 222] on h4 "Animation" at bounding box center [68, 223] width 85 height 13
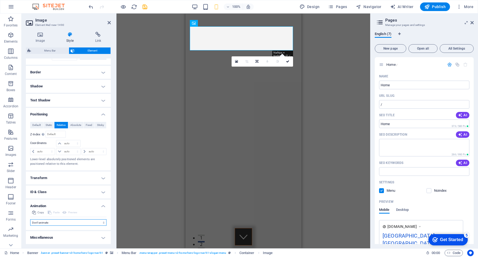
click at [102, 224] on select "Don't animate Show / Hide Slide up/down Zoom in/out Slide left to right Slide r…" at bounding box center [68, 222] width 76 height 6
click at [98, 235] on h4 "Miscellaneous" at bounding box center [68, 237] width 85 height 13
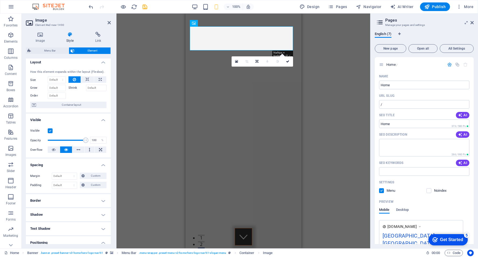
scroll to position [0, 0]
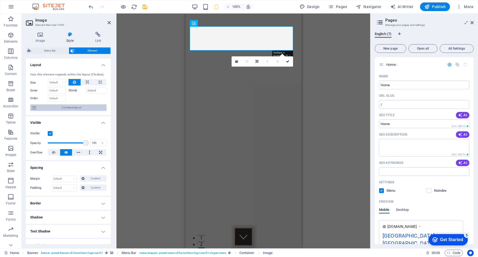
click at [34, 108] on icon at bounding box center [34, 107] width 4 height 6
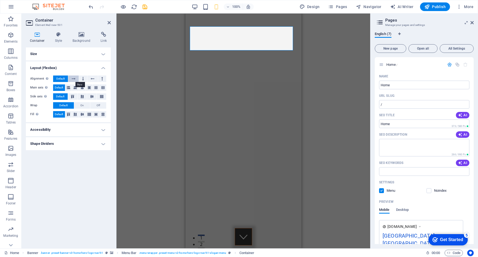
click at [74, 78] on icon at bounding box center [74, 78] width 4 height 6
click at [99, 107] on span "Off" at bounding box center [98, 105] width 4 height 6
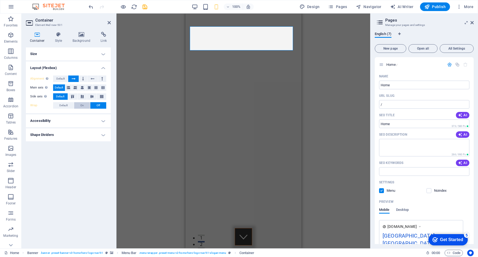
click at [84, 105] on button "On" at bounding box center [82, 105] width 16 height 6
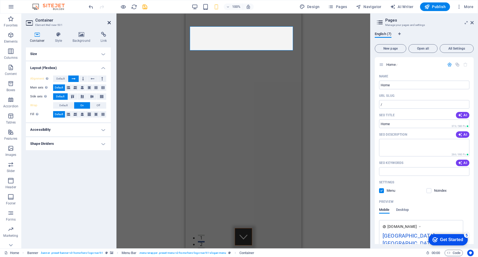
click at [109, 22] on icon at bounding box center [108, 22] width 3 height 4
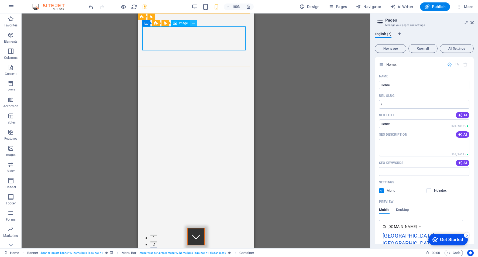
click at [194, 25] on icon at bounding box center [193, 23] width 3 height 6
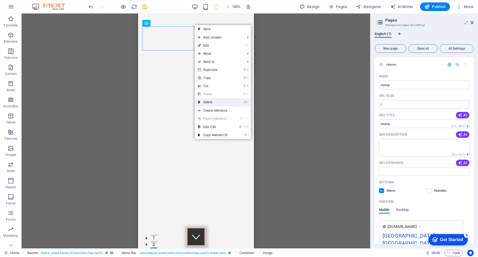
click at [218, 105] on link "⌦ Delete" at bounding box center [212, 102] width 36 height 8
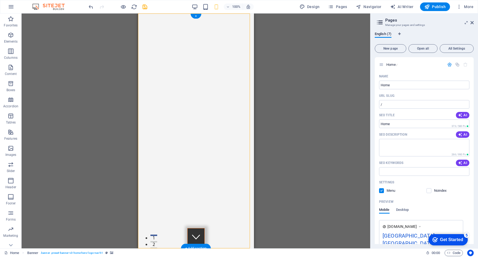
drag, startPoint x: 316, startPoint y: 37, endPoint x: 180, endPoint y: 39, distance: 136.6
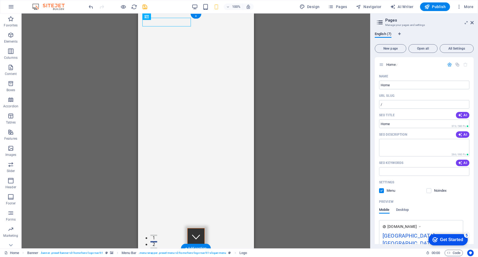
drag, startPoint x: 185, startPoint y: 21, endPoint x: 181, endPoint y: 48, distance: 27.5
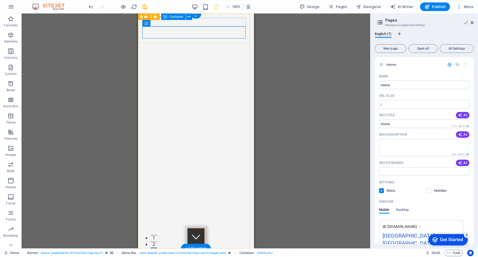
click at [218, 252] on div "[DOMAIN_NAME]" at bounding box center [195, 256] width 107 height 9
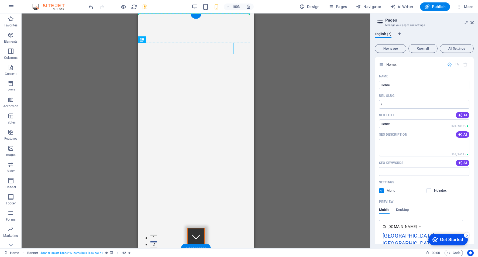
drag, startPoint x: 208, startPoint y: 49, endPoint x: 196, endPoint y: 31, distance: 21.0
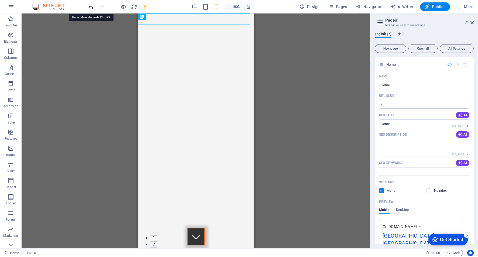
click at [90, 7] on icon "undo" at bounding box center [91, 7] width 6 height 6
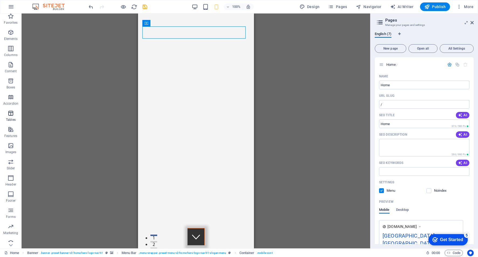
scroll to position [8, 0]
click at [12, 156] on icon "button" at bounding box center [11, 156] width 6 height 6
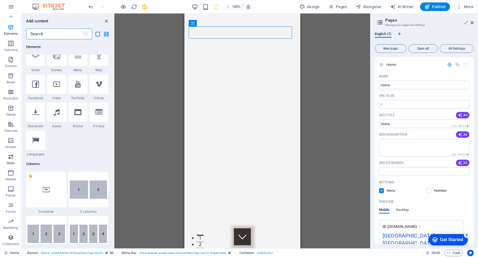
scroll to position [3053, 0]
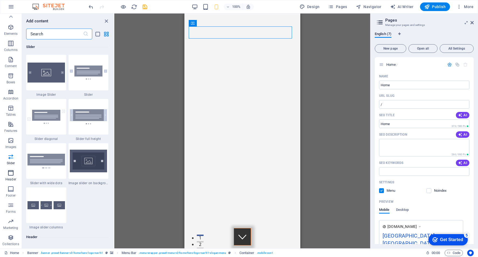
click at [10, 176] on span "Header" at bounding box center [11, 175] width 22 height 13
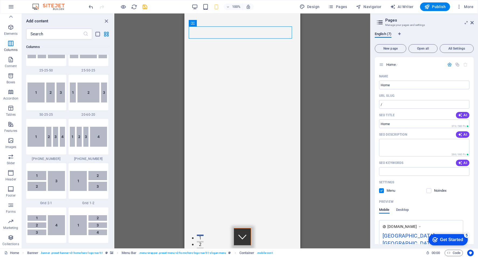
scroll to position [651, 0]
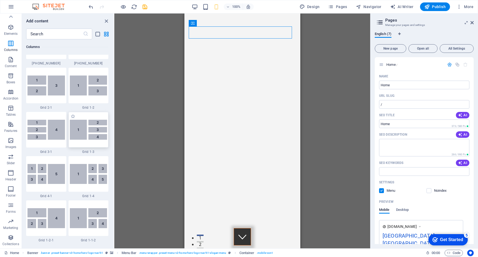
click at [87, 125] on img at bounding box center [88, 130] width 37 height 20
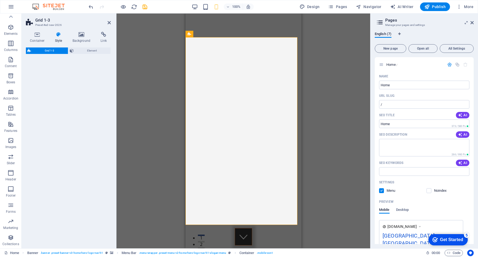
select select "rem"
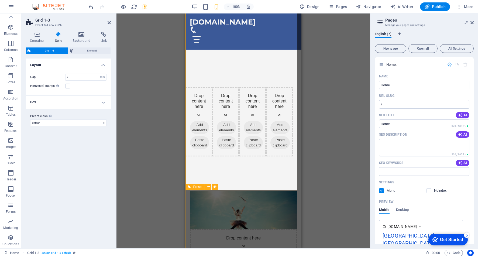
scroll to position [253, 0]
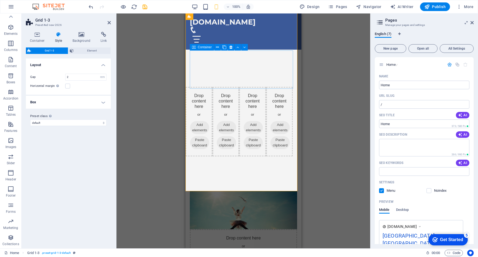
click at [216, 121] on span "Add elements" at bounding box center [225, 127] width 19 height 13
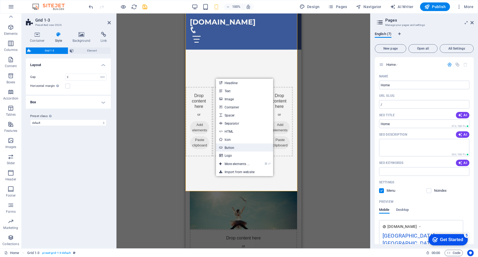
click at [235, 145] on link "Button" at bounding box center [244, 147] width 57 height 8
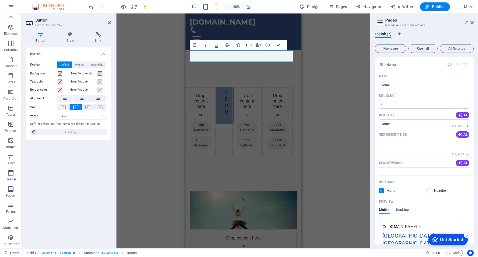
click at [250, 47] on icon "button" at bounding box center [248, 45] width 6 height 6
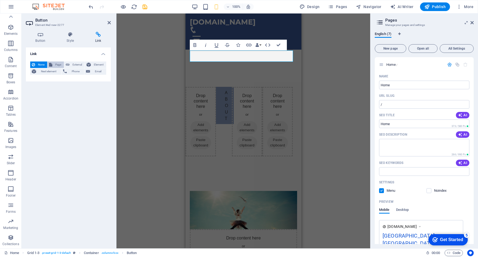
click at [55, 65] on span "Page" at bounding box center [58, 64] width 8 height 6
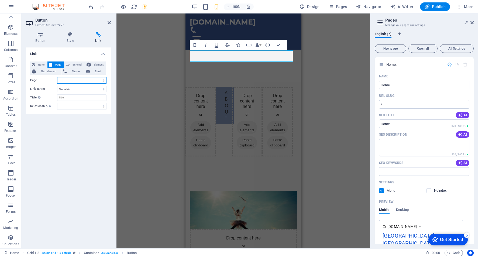
click at [103, 81] on select "Home Subpage Legal Notice Privacy" at bounding box center [81, 80] width 49 height 6
select select "1"
click at [57, 77] on select "Home Subpage Legal Notice Privacy" at bounding box center [81, 80] width 49 height 6
click at [103, 90] on select "New tab Same tab Overlay" at bounding box center [81, 89] width 49 height 6
click at [57, 86] on select "New tab Same tab Overlay" at bounding box center [81, 89] width 49 height 6
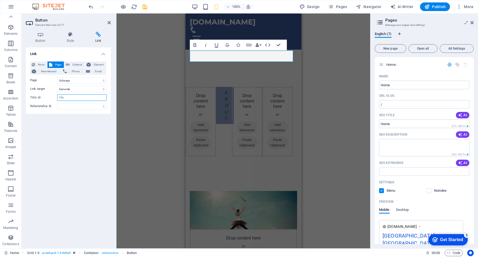
click at [104, 96] on input "Title Additional link description, should not be the same as the link text. The…" at bounding box center [81, 97] width 49 height 6
click at [14, 6] on button "button" at bounding box center [11, 6] width 13 height 13
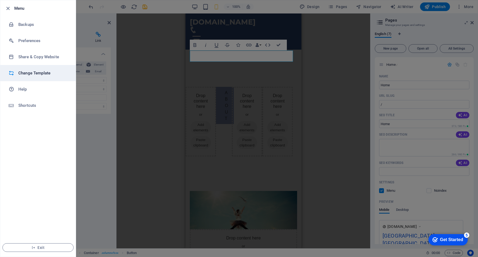
click at [44, 74] on h6 "Change Template" at bounding box center [43, 73] width 50 height 6
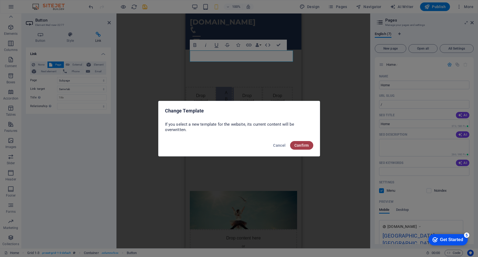
click at [302, 147] on span "Confirm" at bounding box center [301, 145] width 15 height 4
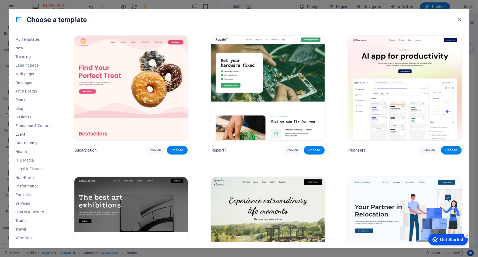
scroll to position [9, 0]
click at [30, 176] on span "Non-Profit" at bounding box center [32, 177] width 35 height 4
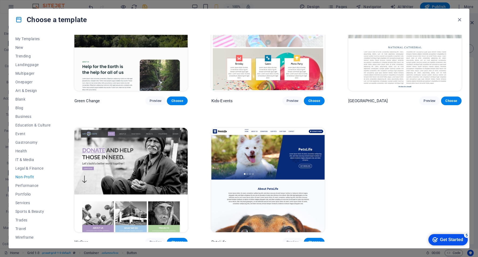
scroll to position [53, 0]
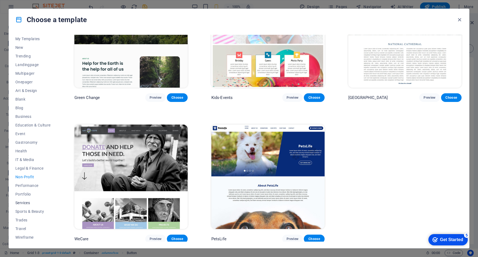
click at [22, 201] on span "Services" at bounding box center [32, 202] width 35 height 4
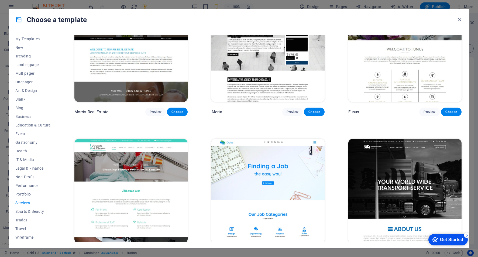
scroll to position [642, 0]
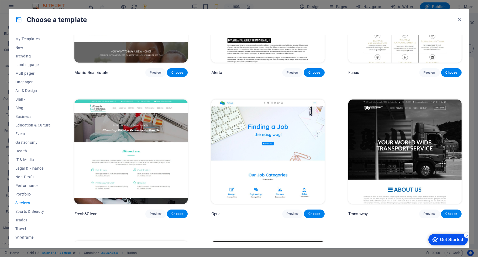
click at [245, 132] on img at bounding box center [267, 151] width 113 height 104
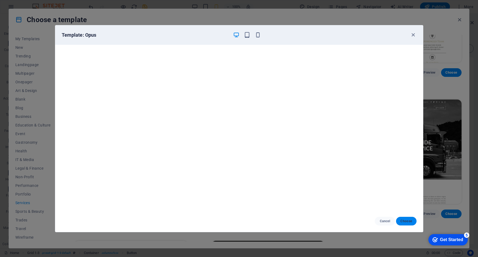
click at [407, 220] on span "Choose" at bounding box center [406, 221] width 12 height 4
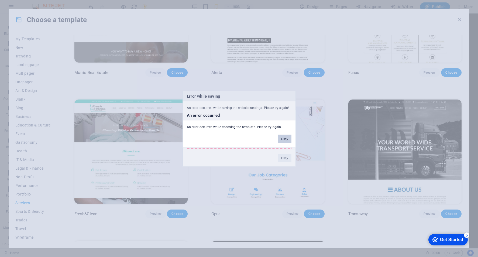
click at [285, 139] on button "Okay" at bounding box center [284, 138] width 13 height 8
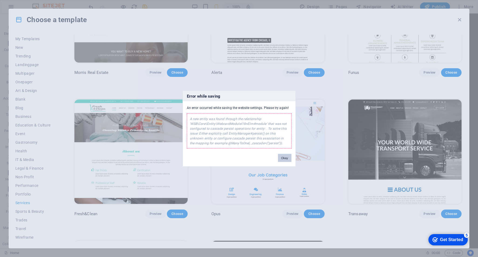
click at [284, 156] on button "Okay" at bounding box center [284, 158] width 13 height 8
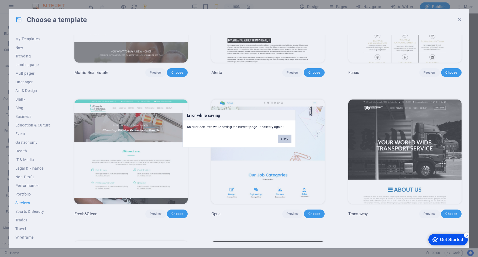
click at [284, 139] on button "Okay" at bounding box center [284, 138] width 13 height 8
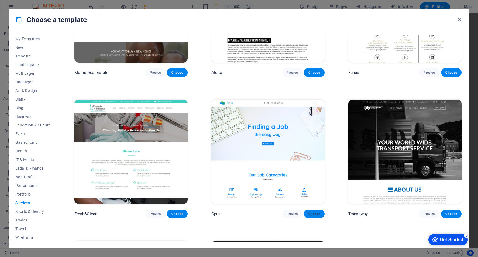
click at [312, 211] on span "Choose" at bounding box center [314, 213] width 12 height 4
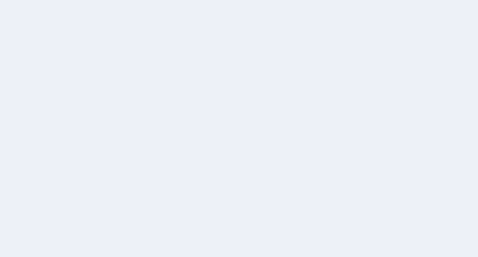
click at [281, 160] on div at bounding box center [239, 128] width 478 height 257
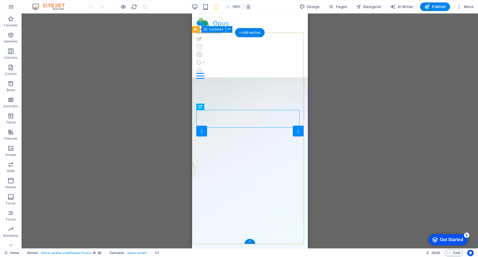
click at [230, 30] on icon at bounding box center [228, 29] width 3 height 6
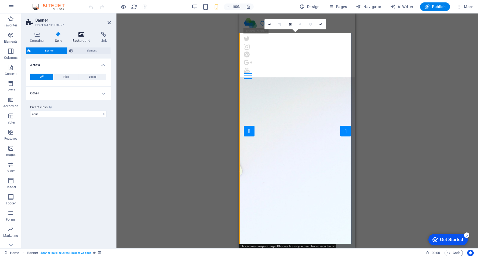
click at [80, 34] on icon at bounding box center [81, 34] width 26 height 5
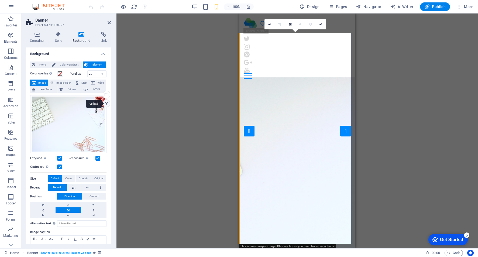
click at [104, 102] on div "Upload" at bounding box center [106, 104] width 8 height 8
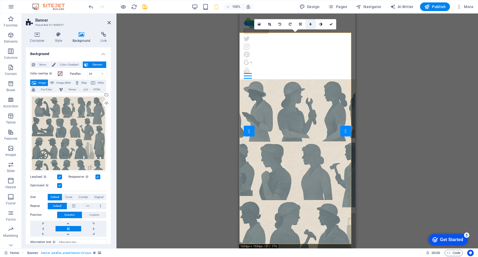
click at [310, 24] on icon at bounding box center [310, 24] width 2 height 3
click at [333, 26] on link at bounding box center [335, 24] width 10 height 10
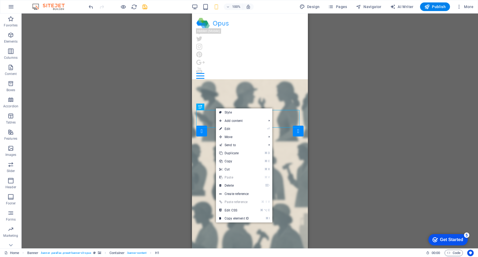
click at [231, 114] on link "Style" at bounding box center [244, 112] width 56 height 8
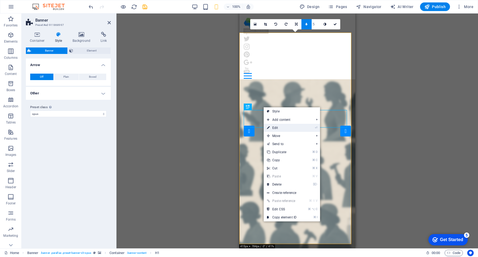
click at [272, 127] on link "⏎ Edit" at bounding box center [281, 128] width 36 height 8
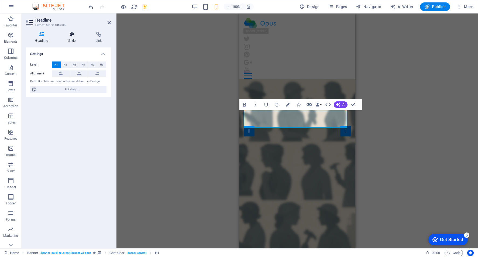
click at [72, 41] on h4 "Style" at bounding box center [72, 37] width 27 height 11
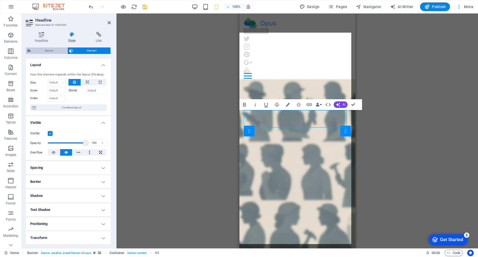
click at [27, 50] on button "Banner" at bounding box center [46, 50] width 41 height 6
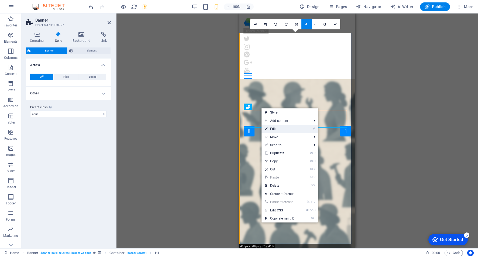
click at [288, 130] on link "⏎ Edit" at bounding box center [279, 129] width 36 height 8
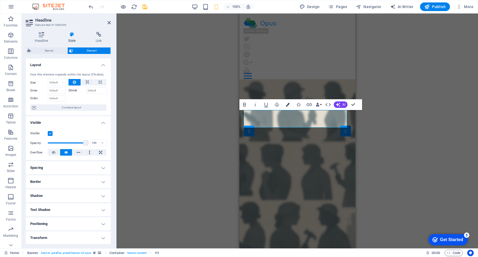
click at [285, 104] on icon "button" at bounding box center [287, 105] width 4 height 4
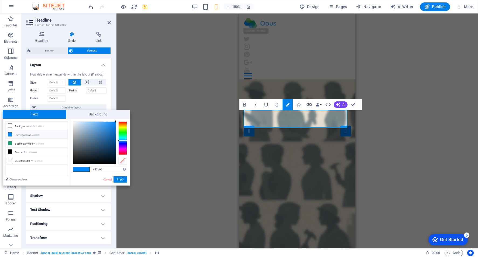
click at [125, 124] on div at bounding box center [122, 137] width 9 height 33
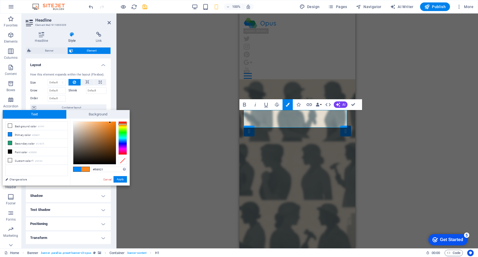
drag, startPoint x: 113, startPoint y: 124, endPoint x: 110, endPoint y: 122, distance: 3.4
click at [110, 122] on div at bounding box center [94, 142] width 43 height 43
click at [124, 180] on button "Apply" at bounding box center [119, 179] width 13 height 6
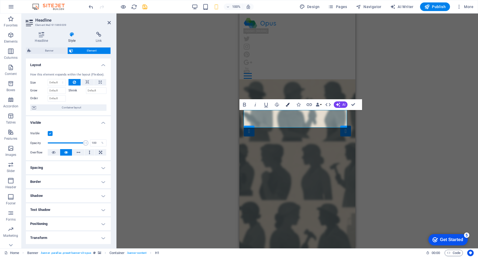
click at [287, 104] on icon "button" at bounding box center [287, 105] width 4 height 4
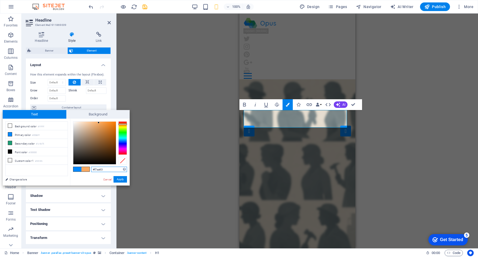
drag, startPoint x: 103, startPoint y: 124, endPoint x: 99, endPoint y: 123, distance: 5.2
click at [99, 123] on div at bounding box center [94, 142] width 43 height 43
click at [117, 179] on button "Apply" at bounding box center [119, 179] width 13 height 6
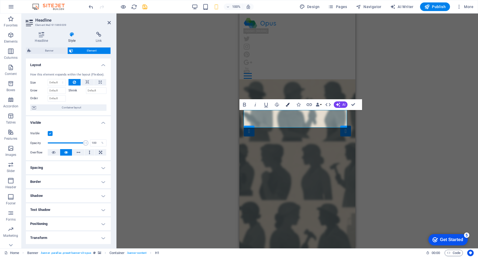
click at [287, 104] on icon "button" at bounding box center [287, 105] width 4 height 4
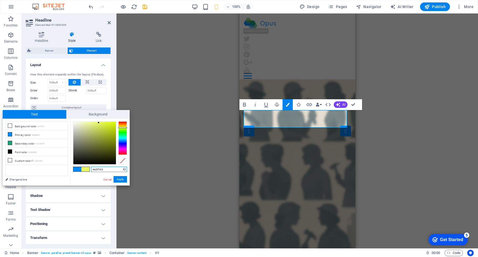
click at [123, 127] on div at bounding box center [122, 137] width 9 height 33
click at [42, 150] on li "Font color #000000" at bounding box center [37, 151] width 62 height 9
type input "#000000"
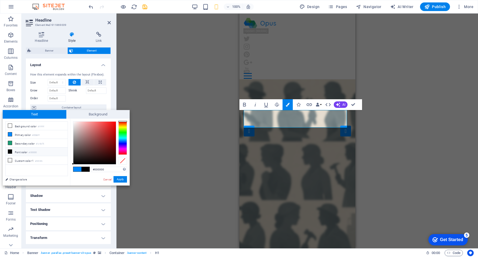
click at [117, 179] on button "Apply" at bounding box center [119, 179] width 13 height 6
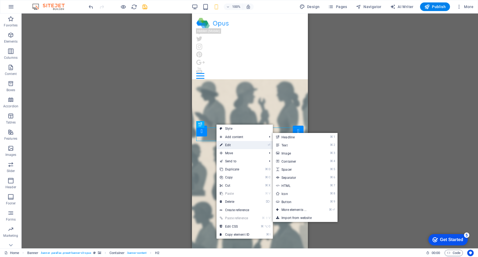
click at [236, 143] on link "⏎ Edit" at bounding box center [234, 145] width 36 height 8
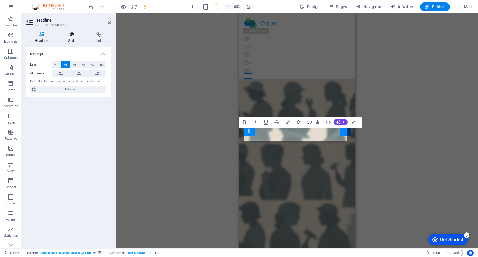
click at [73, 34] on icon at bounding box center [71, 34] width 25 height 5
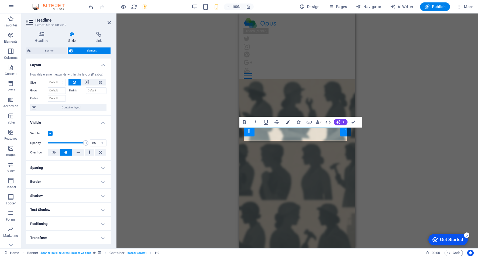
click at [287, 122] on icon "button" at bounding box center [287, 122] width 4 height 4
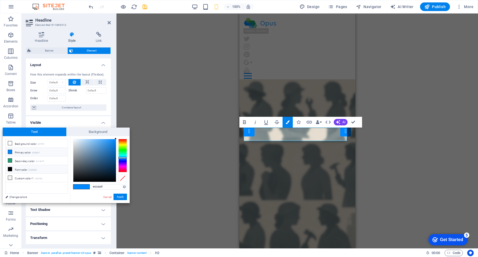
click at [21, 167] on li "Font color #000000" at bounding box center [37, 169] width 62 height 9
type input "#000000"
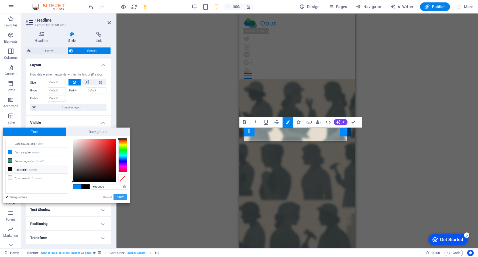
click at [121, 197] on button "Apply" at bounding box center [119, 196] width 13 height 6
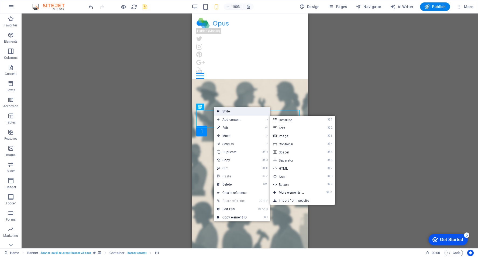
click at [229, 113] on link "Style" at bounding box center [242, 111] width 56 height 8
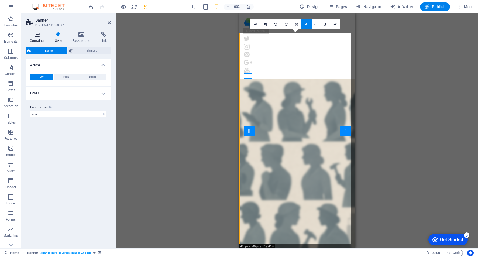
click at [34, 37] on icon at bounding box center [37, 34] width 23 height 5
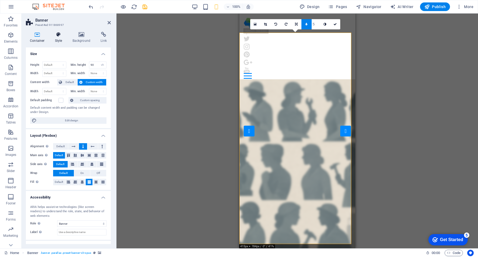
click at [60, 37] on icon at bounding box center [58, 34] width 15 height 5
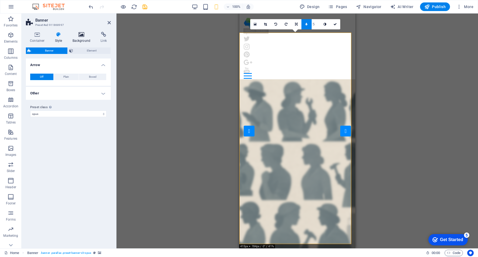
click at [85, 38] on h4 "Background" at bounding box center [82, 37] width 28 height 11
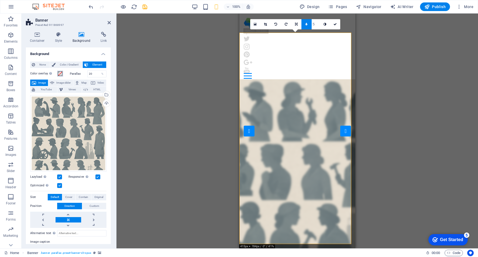
click at [60, 74] on span at bounding box center [60, 73] width 4 height 4
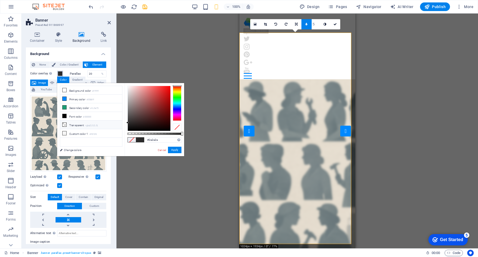
drag, startPoint x: 135, startPoint y: 88, endPoint x: 92, endPoint y: 124, distance: 56.4
click at [99, 123] on div "less Background color #ffffff Primary color #0088ff Secondary color #1c9e75 Fon…" at bounding box center [120, 119] width 127 height 73
click at [80, 126] on li "Transparent rgba(0,0,0,.0)" at bounding box center [91, 124] width 62 height 9
drag, startPoint x: 128, startPoint y: 133, endPoint x: 144, endPoint y: 134, distance: 15.4
click at [144, 134] on div at bounding box center [144, 134] width 2 height 4
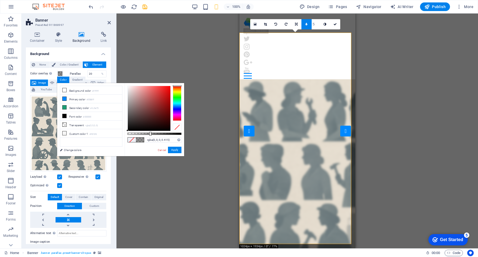
drag, startPoint x: 144, startPoint y: 133, endPoint x: 150, endPoint y: 134, distance: 5.9
click at [150, 134] on div at bounding box center [150, 134] width 2 height 4
click at [86, 113] on li "Font color #000000" at bounding box center [91, 116] width 62 height 9
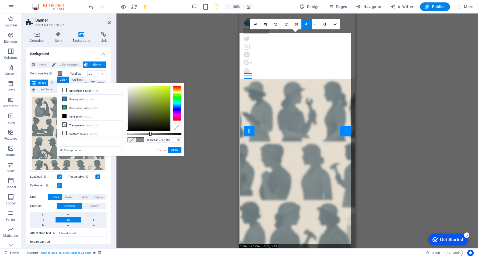
click at [178, 92] on div at bounding box center [177, 103] width 9 height 35
click at [89, 117] on small "#000000" at bounding box center [87, 117] width 8 height 4
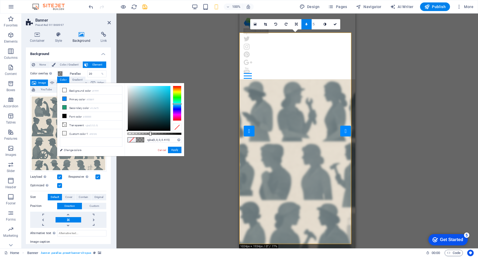
click at [179, 104] on div at bounding box center [177, 103] width 9 height 35
click at [137, 87] on div "rgba(0, 0, 0, 0.415) Supported formats #0852ed rgb(8, 82, 237) rgba(8, 82, 237,…" at bounding box center [154, 158] width 60 height 151
drag, startPoint x: 137, startPoint y: 88, endPoint x: 145, endPoint y: 93, distance: 10.0
click at [145, 93] on div at bounding box center [149, 108] width 43 height 45
click at [180, 88] on div at bounding box center [177, 103] width 9 height 35
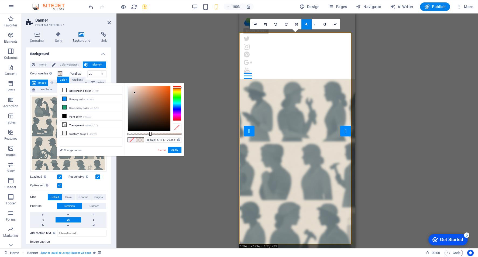
type input "rgba(213, 190, 178, 0.415)"
drag, startPoint x: 145, startPoint y: 92, endPoint x: 134, endPoint y: 93, distance: 10.5
click at [134, 93] on div at bounding box center [134, 93] width 2 height 2
click at [176, 149] on button "Apply" at bounding box center [174, 150] width 13 height 6
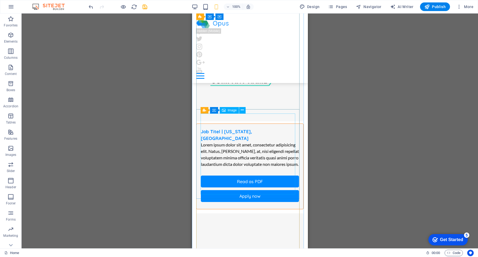
scroll to position [3722, 0]
